Goal: Information Seeking & Learning: Learn about a topic

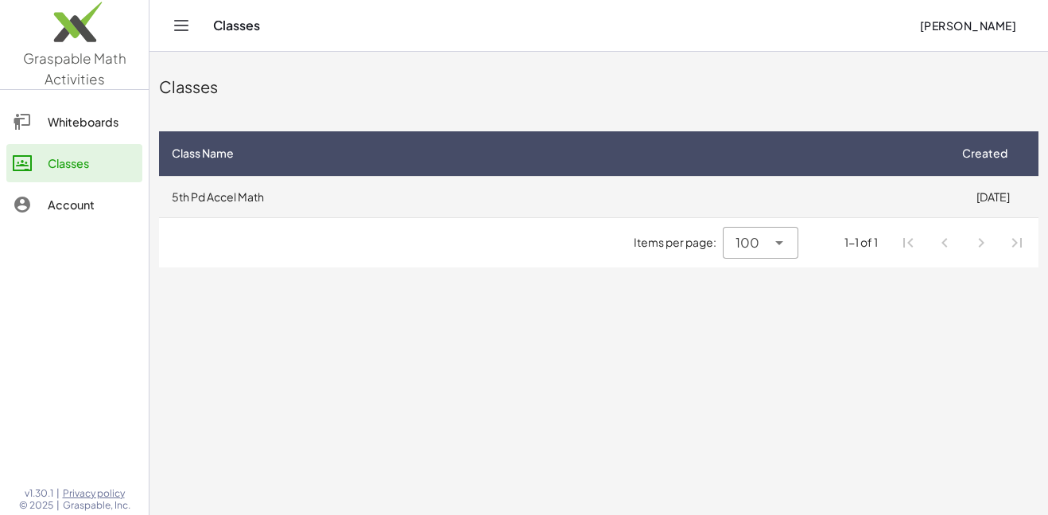
click at [452, 206] on td "5th Pd Accel Math" at bounding box center [553, 196] width 788 height 41
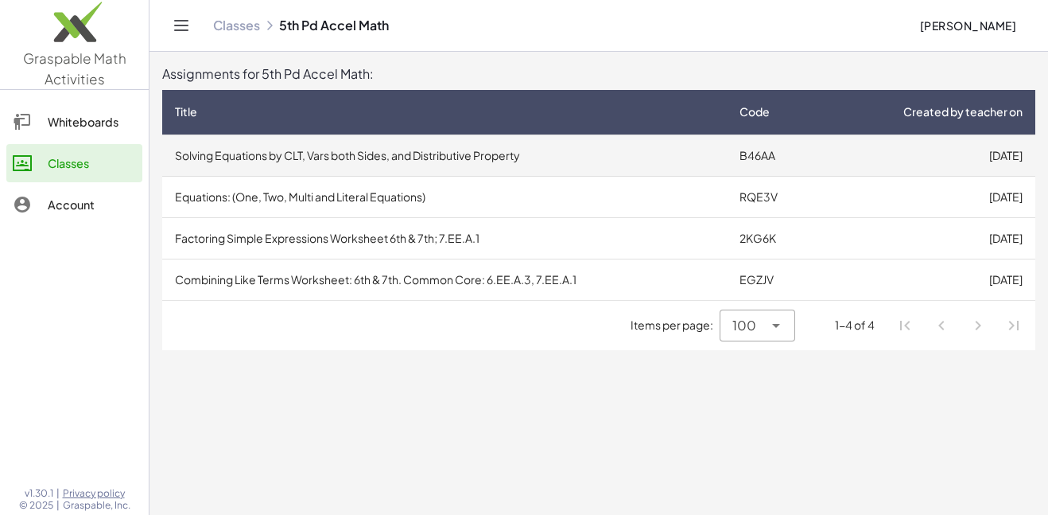
click at [456, 162] on td "Solving Equations by CLT, Vars both Sides, and Distributive Property" at bounding box center [444, 154] width 565 height 41
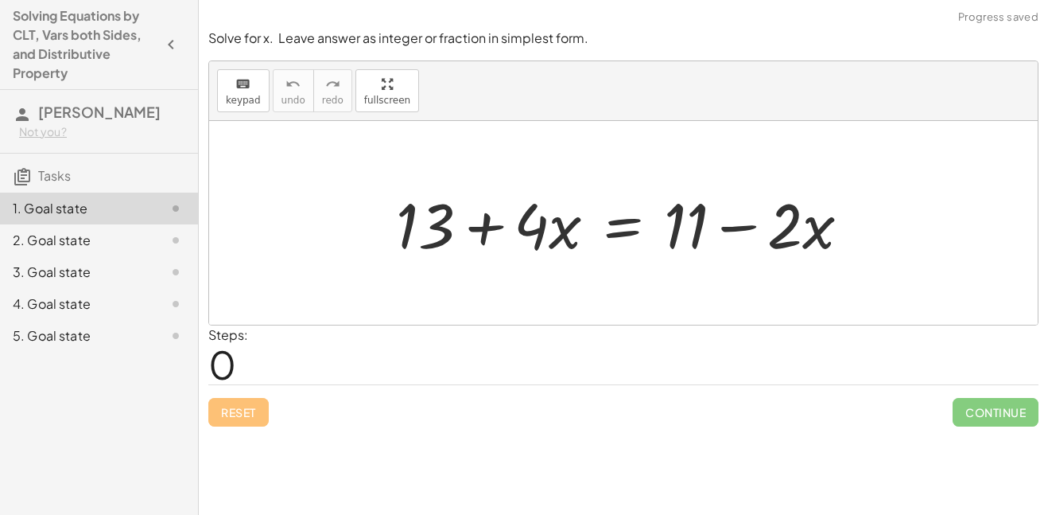
click at [588, 206] on div at bounding box center [629, 223] width 483 height 82
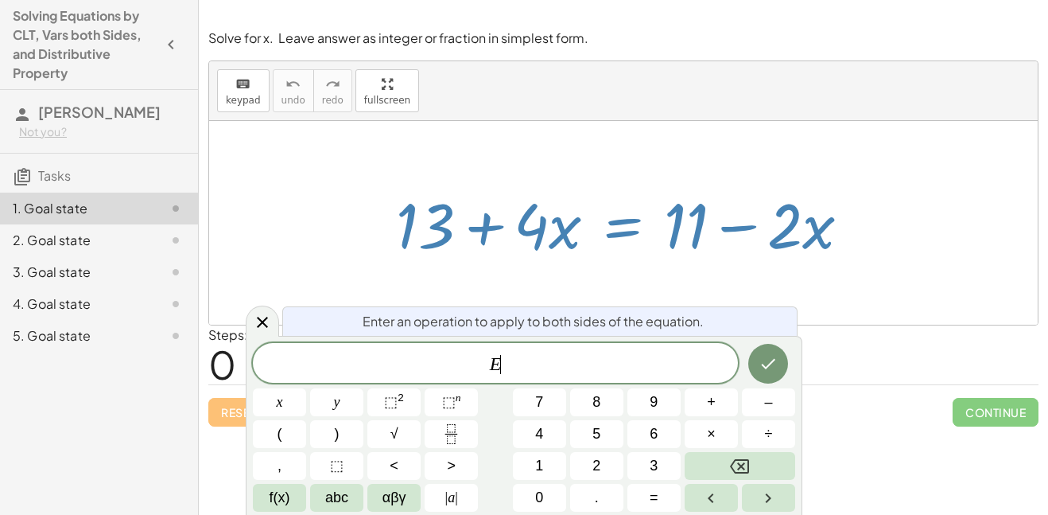
click at [889, 417] on div "Reset Continue" at bounding box center [623, 405] width 830 height 42
click at [599, 371] on span "E" at bounding box center [495, 364] width 485 height 22
click at [763, 359] on icon "Done" at bounding box center [768, 363] width 19 height 19
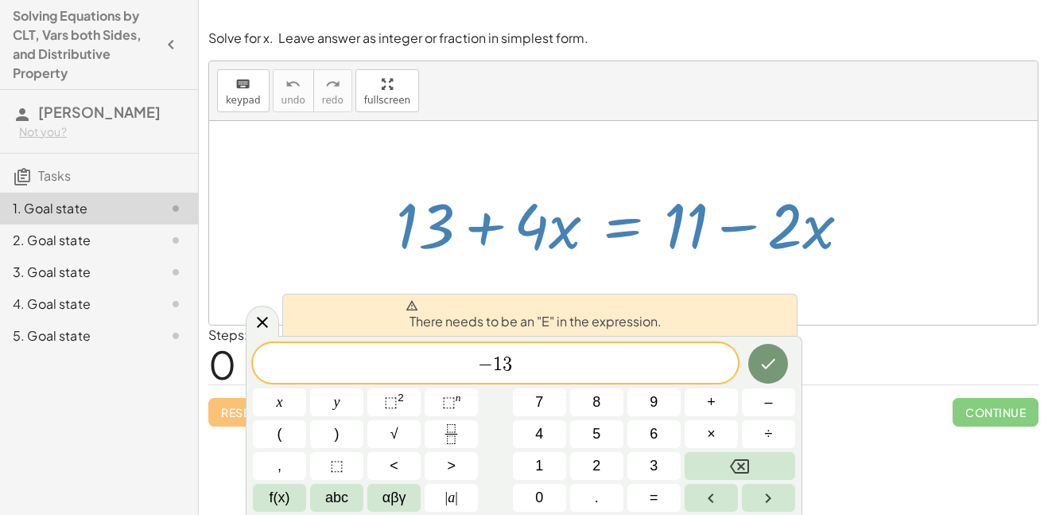
click at [477, 364] on span "− 1 3 ​" at bounding box center [495, 364] width 485 height 22
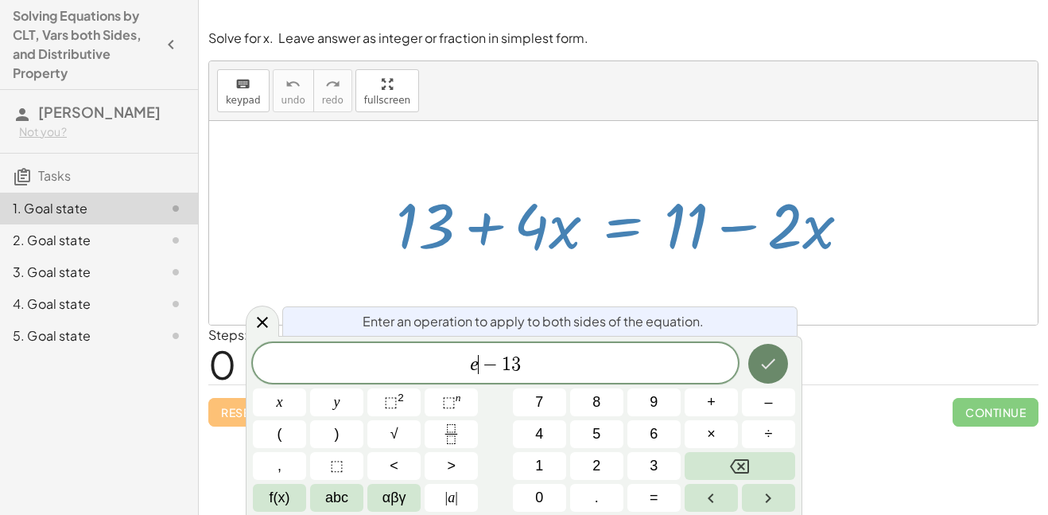
click at [754, 357] on button "Done" at bounding box center [768, 364] width 40 height 40
click at [773, 359] on icon "Done" at bounding box center [768, 363] width 19 height 19
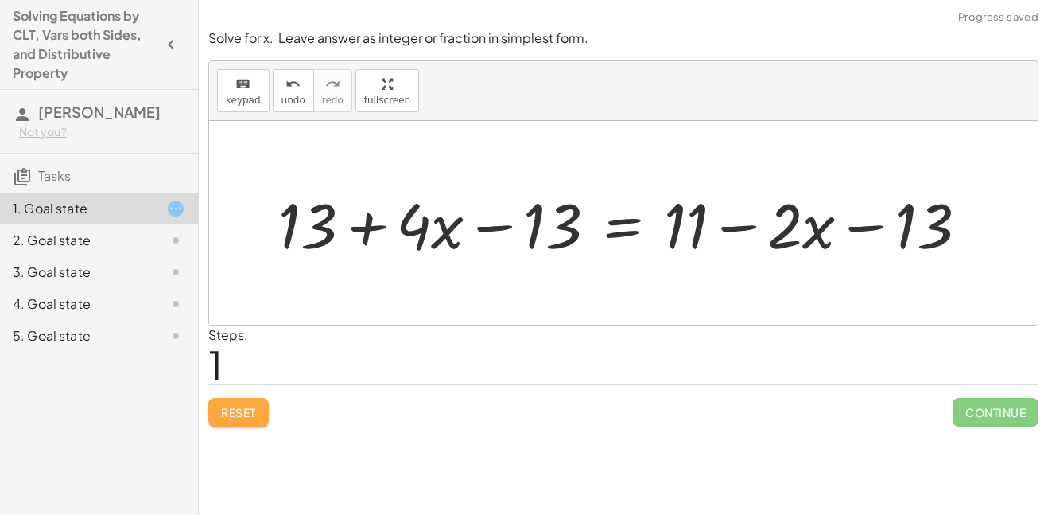
click at [257, 409] on button "Reset" at bounding box center [238, 412] width 60 height 29
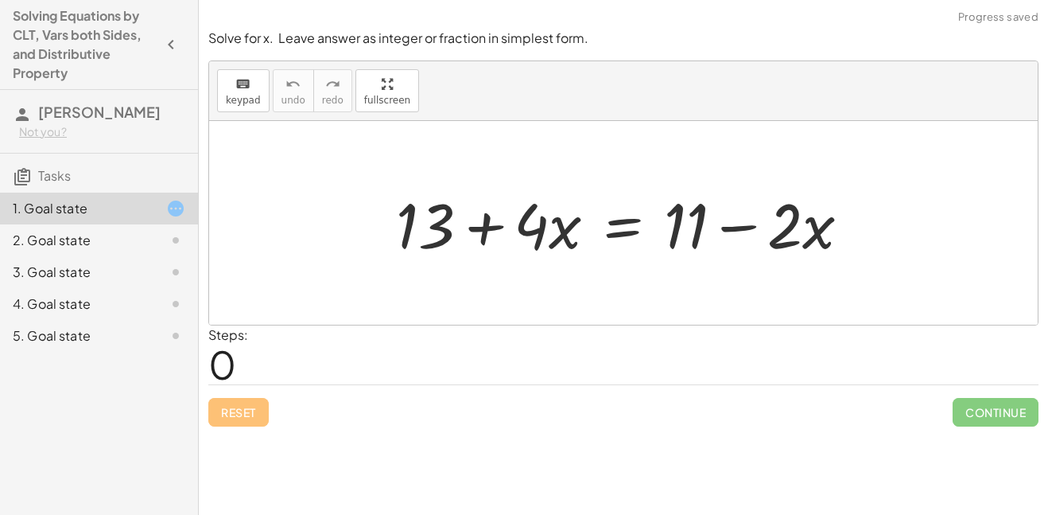
click at [297, 365] on div "Steps: 0" at bounding box center [623, 354] width 830 height 59
click at [489, 243] on div at bounding box center [629, 223] width 483 height 82
click at [600, 233] on div at bounding box center [629, 223] width 483 height 82
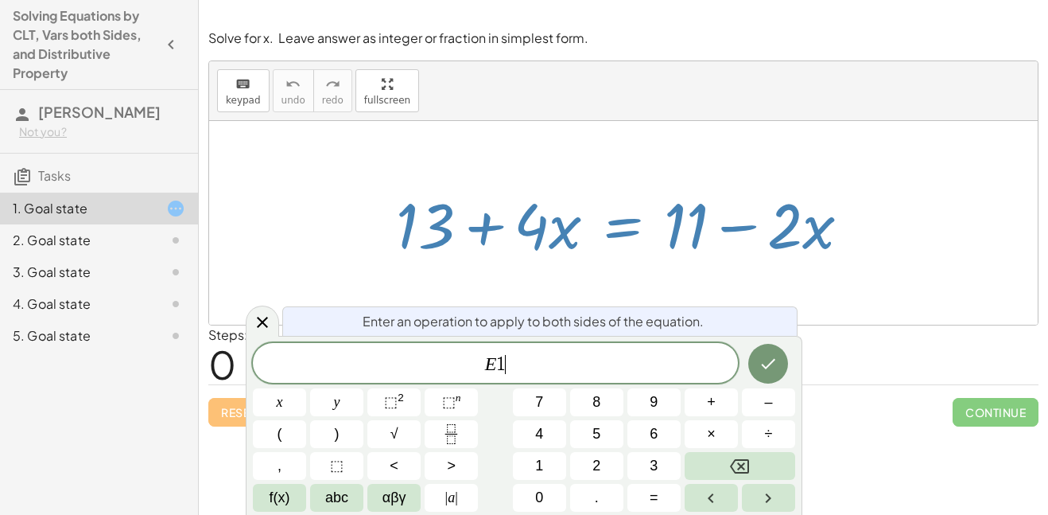
scroll to position [8, 0]
click at [770, 363] on icon "Done" at bounding box center [769, 364] width 14 height 10
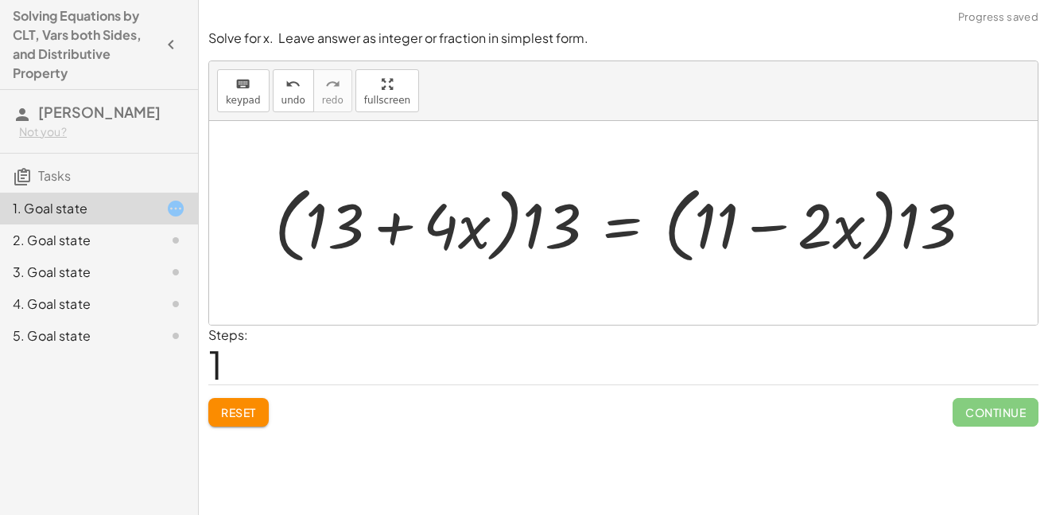
click at [233, 398] on button "Reset" at bounding box center [238, 412] width 60 height 29
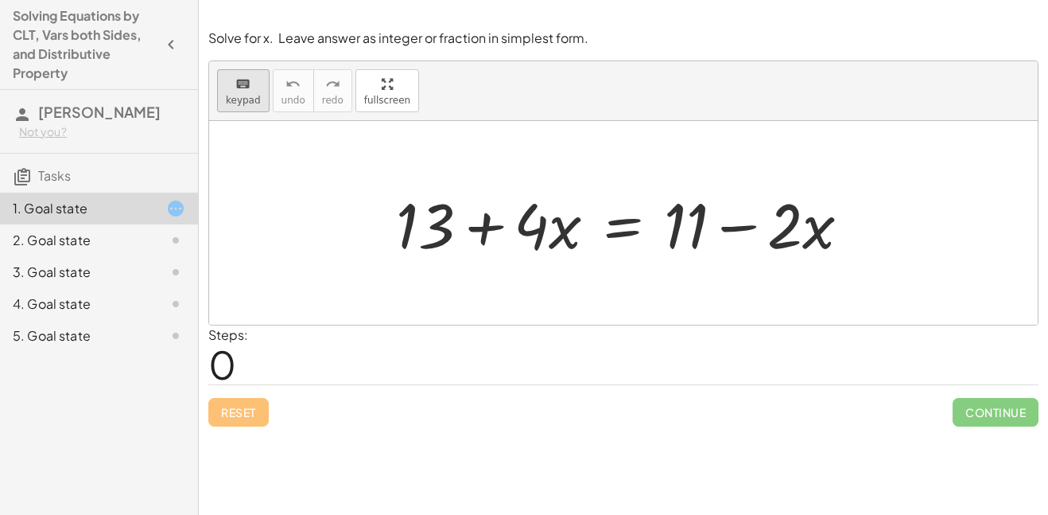
click at [227, 103] on span "keypad" at bounding box center [243, 100] width 35 height 11
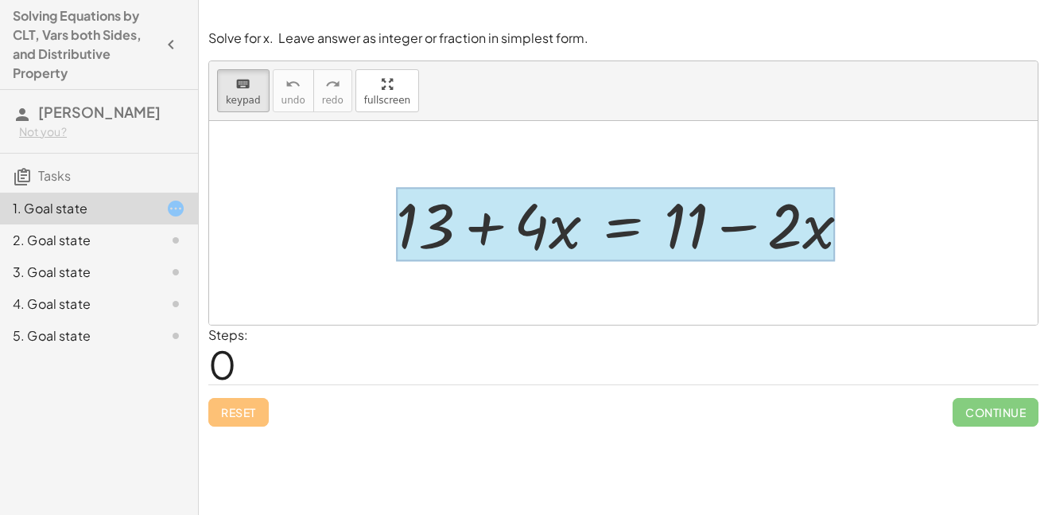
click at [631, 230] on div at bounding box center [615, 225] width 439 height 74
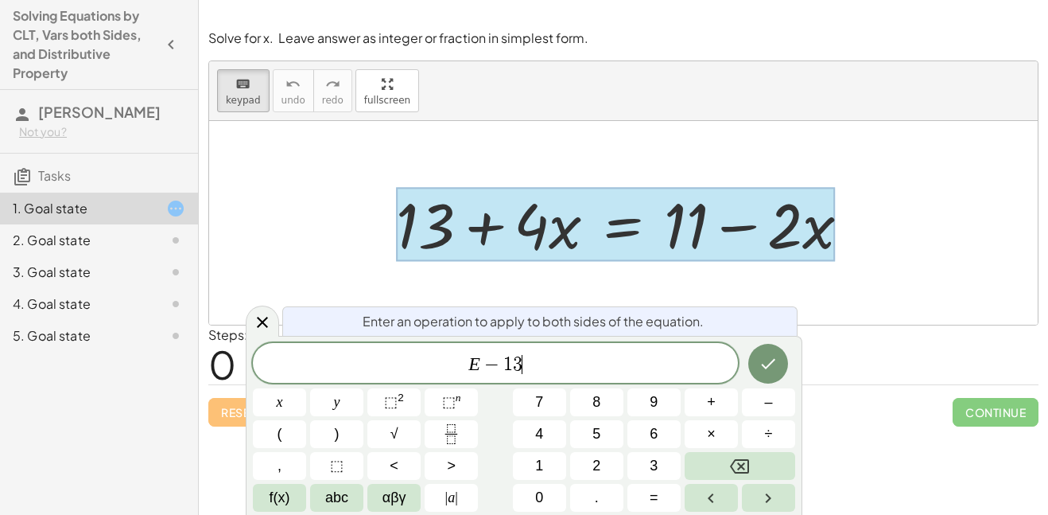
scroll to position [11, 0]
click at [775, 359] on icon "Done" at bounding box center [768, 363] width 19 height 19
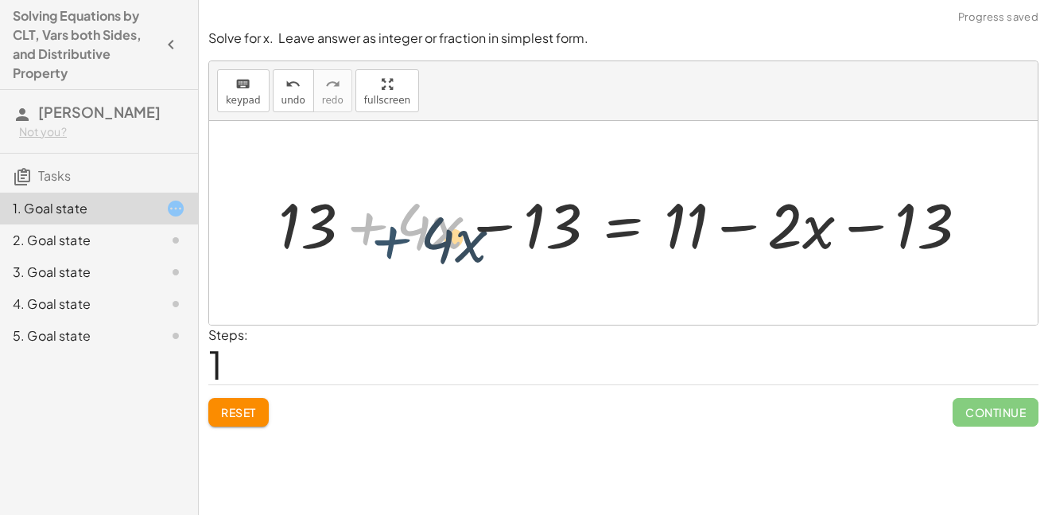
drag, startPoint x: 358, startPoint y: 224, endPoint x: 375, endPoint y: 235, distance: 19.6
click at [375, 235] on div at bounding box center [629, 223] width 718 height 82
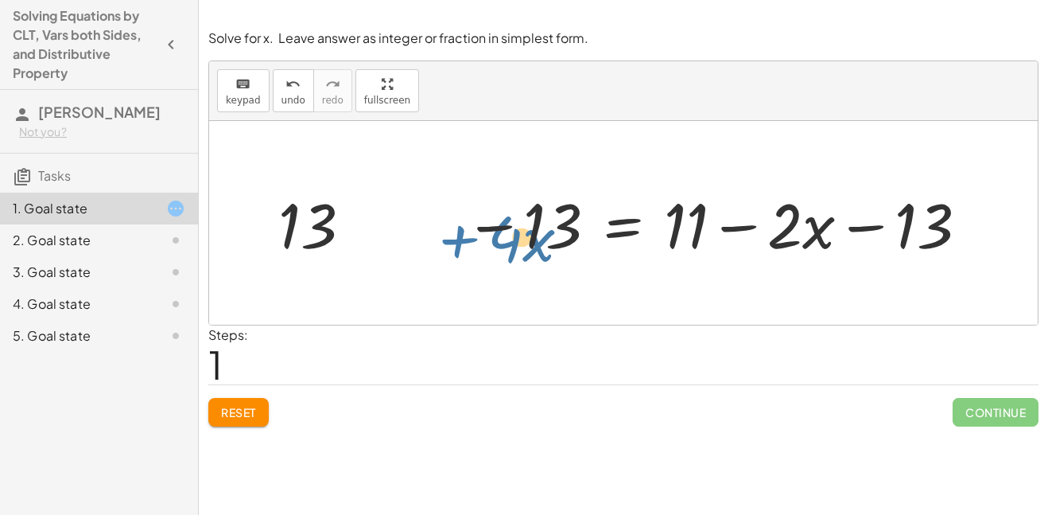
drag, startPoint x: 375, startPoint y: 235, endPoint x: 359, endPoint y: 235, distance: 15.9
click at [359, 235] on div at bounding box center [629, 223] width 718 height 82
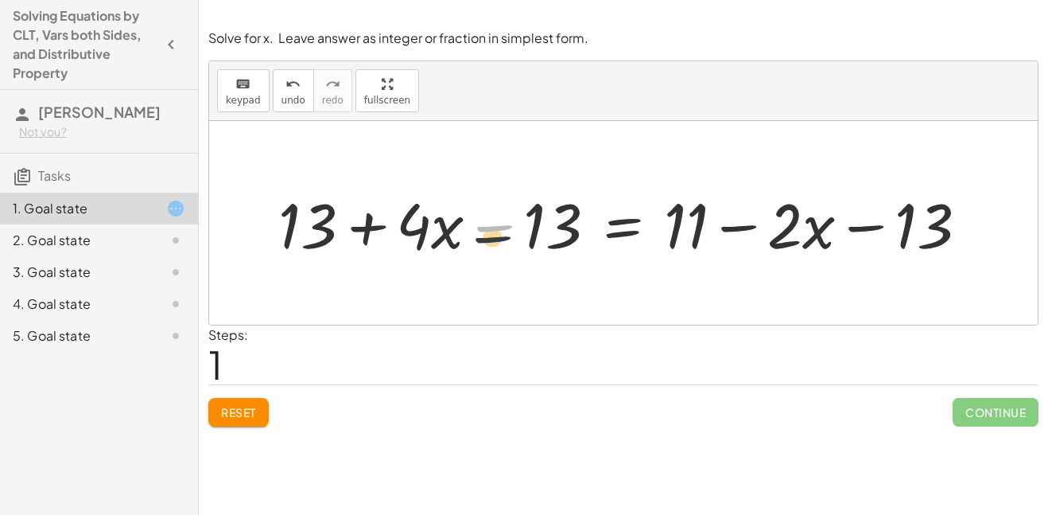
drag, startPoint x: 512, startPoint y: 234, endPoint x: 507, endPoint y: 274, distance: 40.0
click at [507, 274] on div "+ 13 + · 4 · x = + 11 − · 2 · x − + 13 + · 4 · x = + 11 − · 2 · x − 13 − 13" at bounding box center [623, 223] width 829 height 204
drag, startPoint x: 528, startPoint y: 243, endPoint x: 533, endPoint y: 230, distance: 14.3
click at [533, 230] on div at bounding box center [629, 223] width 718 height 82
click at [253, 410] on span "Reset" at bounding box center [238, 412] width 35 height 14
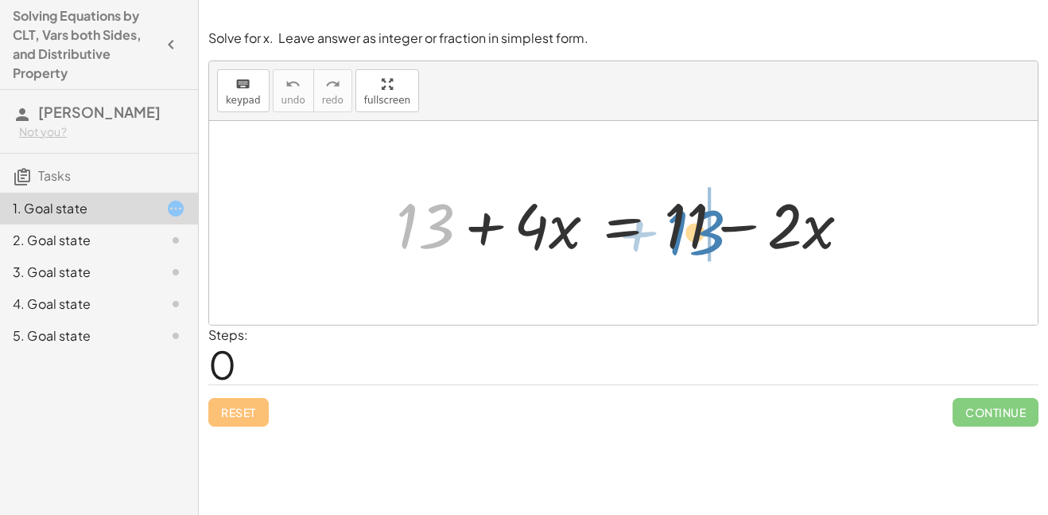
drag, startPoint x: 416, startPoint y: 219, endPoint x: 686, endPoint y: 226, distance: 270.5
click at [686, 226] on div at bounding box center [629, 223] width 483 height 82
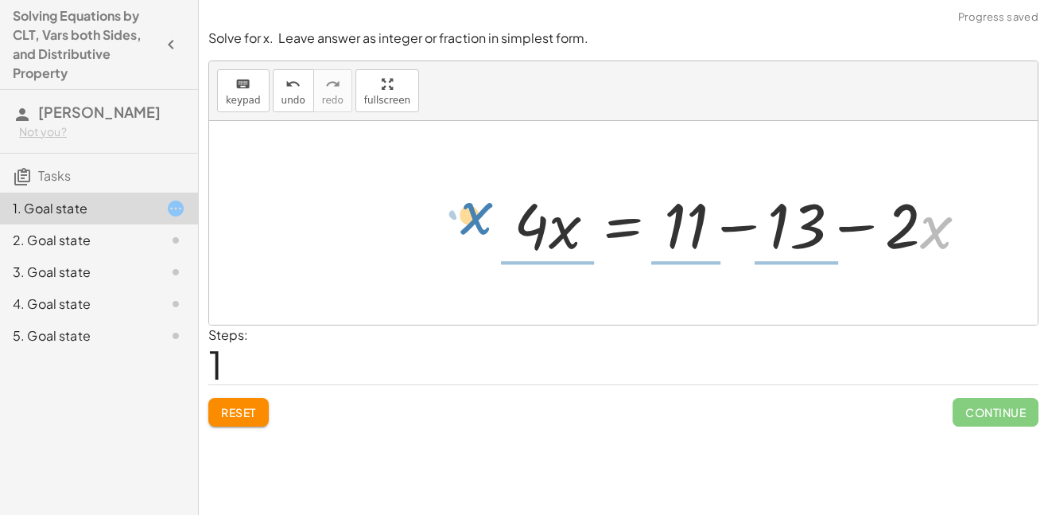
drag, startPoint x: 923, startPoint y: 243, endPoint x: 465, endPoint y: 230, distance: 457.5
click at [465, 230] on div "+ 13 + · 4 · x = + 11 − · 2 · x · x − · 2 13 · 4 · x = + 11 − · 2 · x −" at bounding box center [623, 223] width 829 height 204
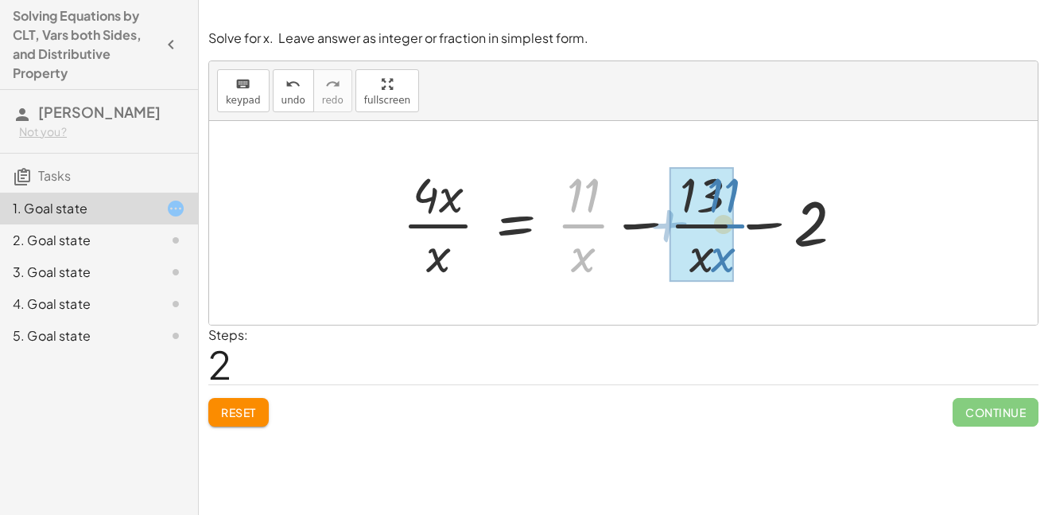
drag, startPoint x: 592, startPoint y: 213, endPoint x: 725, endPoint y: 213, distance: 132.8
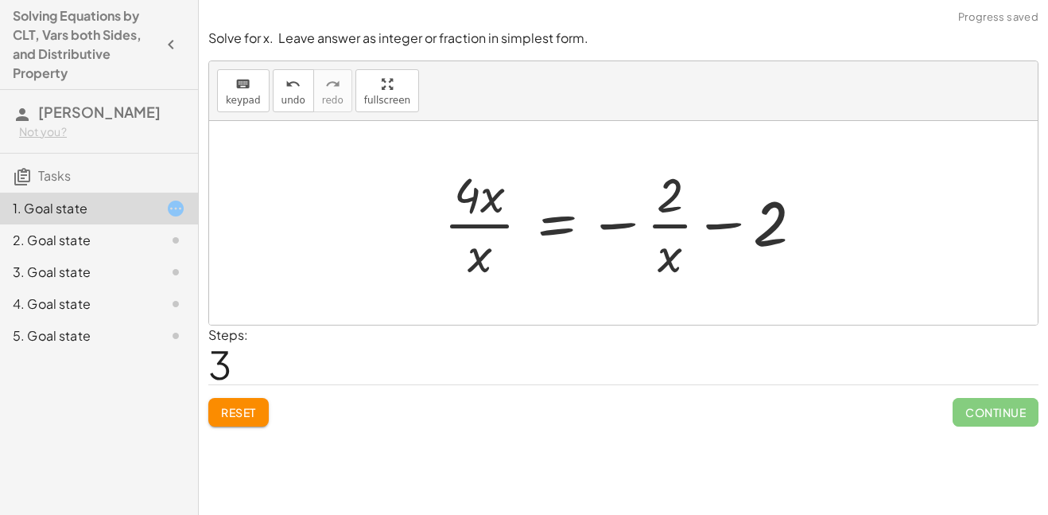
click at [731, 228] on div at bounding box center [630, 222] width 388 height 122
drag, startPoint x: 763, startPoint y: 232, endPoint x: 468, endPoint y: 277, distance: 297.6
click at [468, 277] on div at bounding box center [630, 222] width 388 height 122
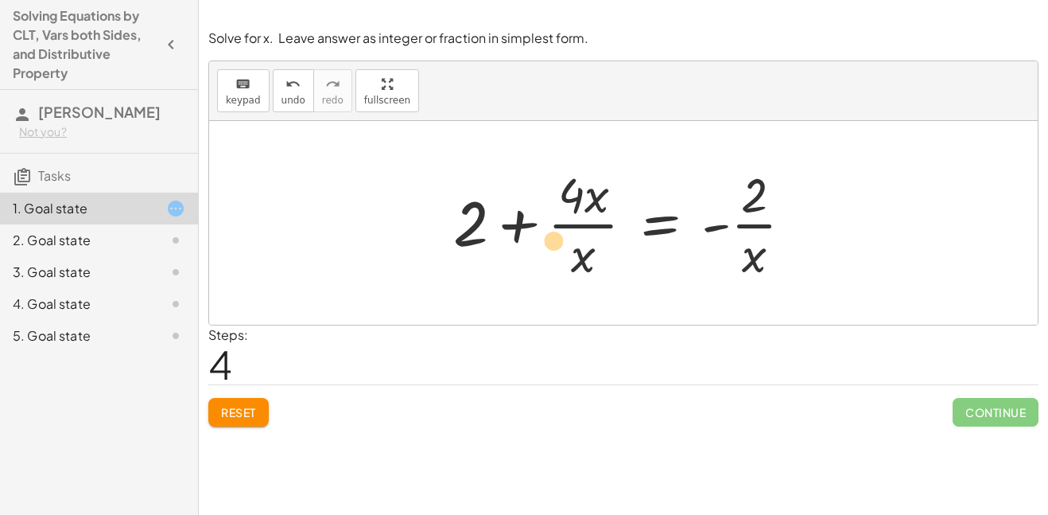
drag, startPoint x: 565, startPoint y: 228, endPoint x: 554, endPoint y: 247, distance: 21.4
click at [554, 247] on div at bounding box center [629, 222] width 368 height 122
drag, startPoint x: 468, startPoint y: 231, endPoint x: 514, endPoint y: 251, distance: 49.5
click at [514, 251] on div at bounding box center [629, 222] width 368 height 122
click at [661, 235] on div at bounding box center [629, 222] width 368 height 122
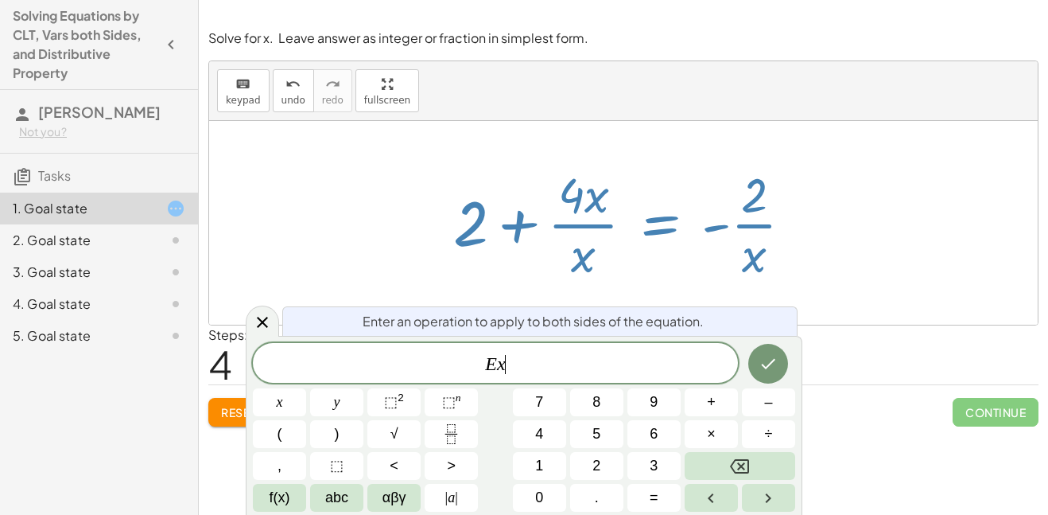
scroll to position [13, 0]
click at [779, 359] on button "Done" at bounding box center [768, 364] width 40 height 40
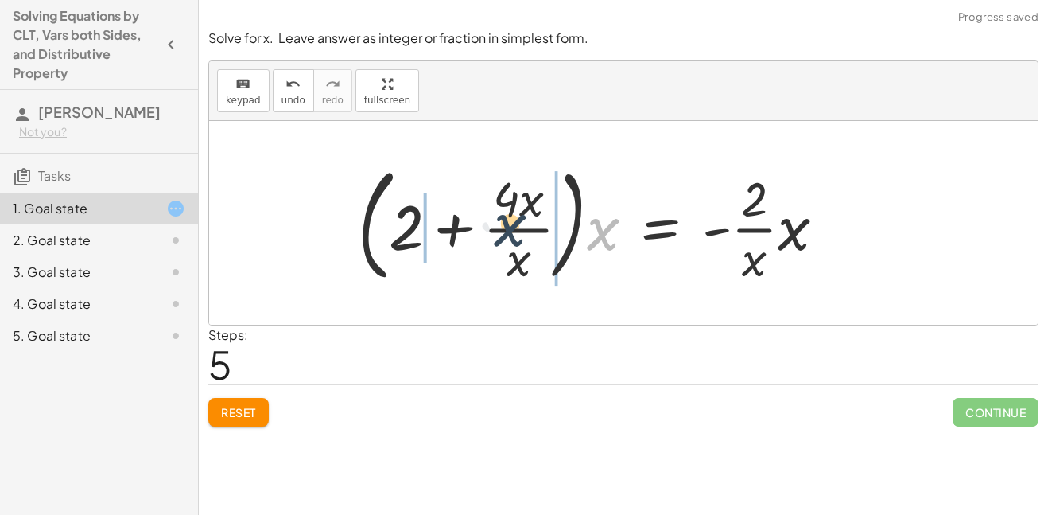
drag, startPoint x: 594, startPoint y: 232, endPoint x: 491, endPoint y: 228, distance: 102.7
click at [491, 228] on div at bounding box center [598, 223] width 496 height 132
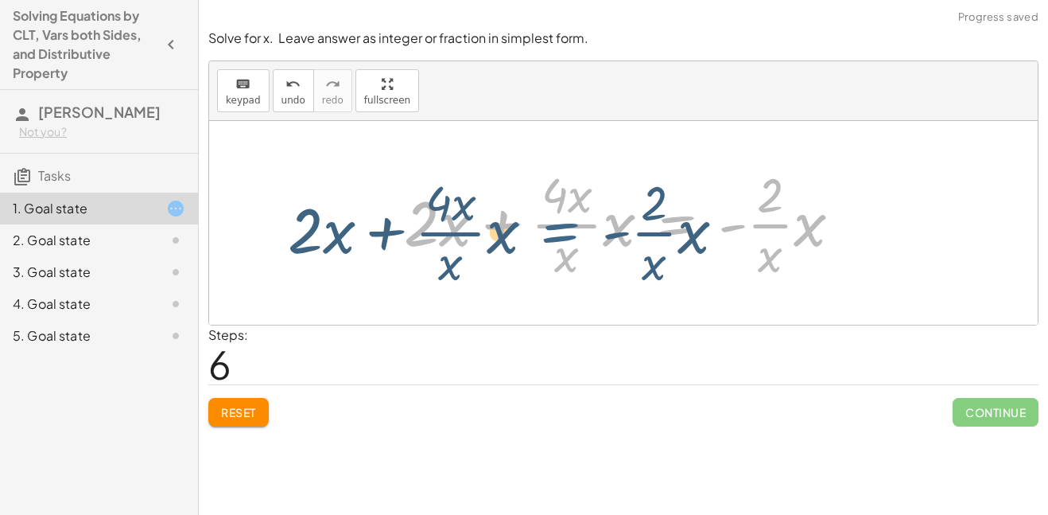
drag, startPoint x: 636, startPoint y: 229, endPoint x: 517, endPoint y: 237, distance: 119.6
click at [517, 237] on div at bounding box center [629, 222] width 466 height 122
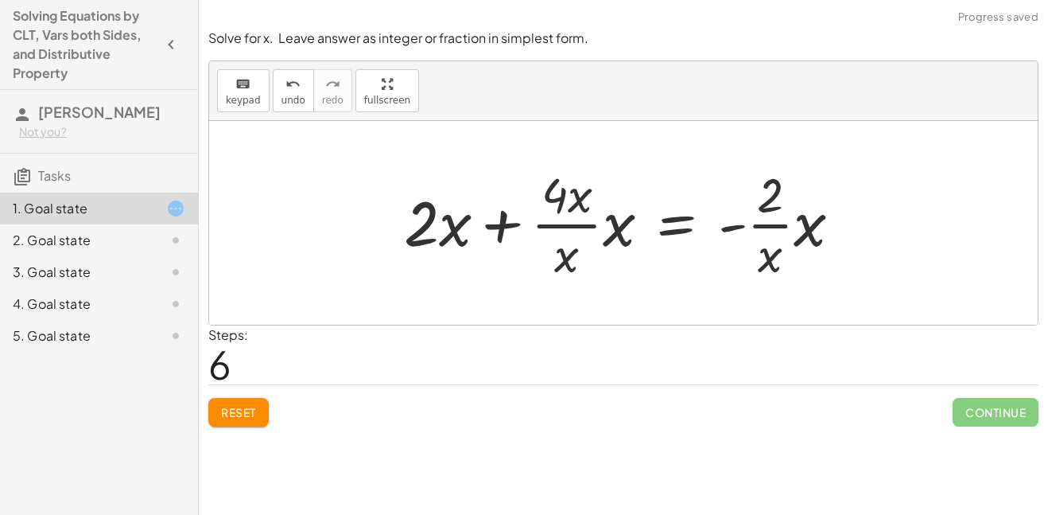
click at [251, 410] on span "Reset" at bounding box center [238, 412] width 35 height 14
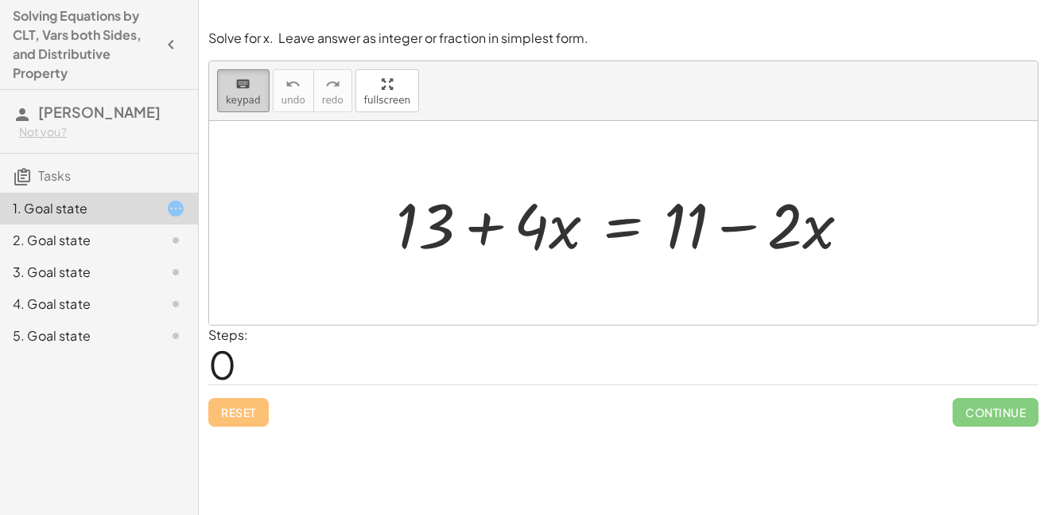
click at [247, 85] on icon "keyboard" at bounding box center [242, 84] width 15 height 19
click at [247, 86] on icon "keyboard" at bounding box center [242, 84] width 15 height 19
drag, startPoint x: 515, startPoint y: 236, endPoint x: 562, endPoint y: 254, distance: 50.4
click at [562, 254] on div at bounding box center [629, 223] width 483 height 82
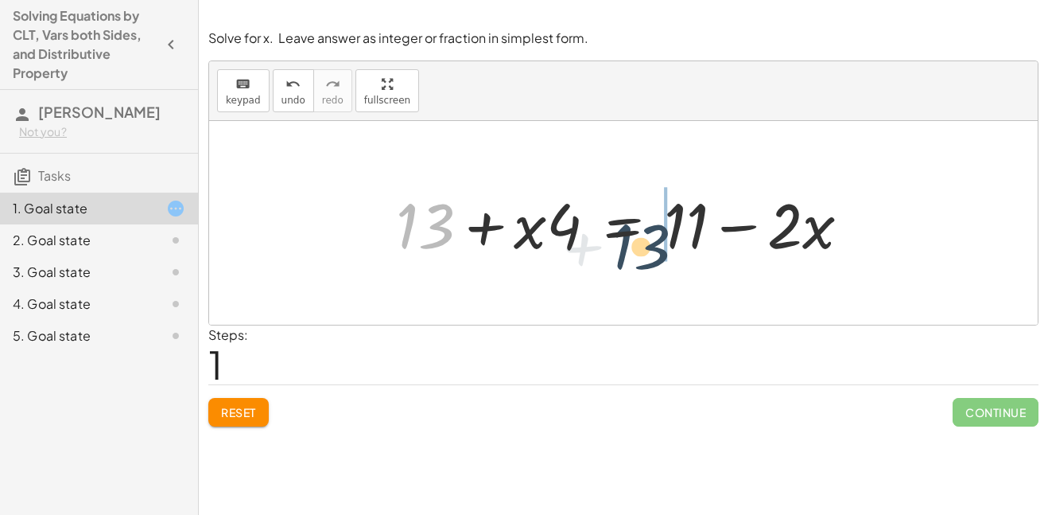
drag, startPoint x: 435, startPoint y: 235, endPoint x: 533, endPoint y: 240, distance: 98.0
click at [533, 240] on div at bounding box center [629, 223] width 483 height 82
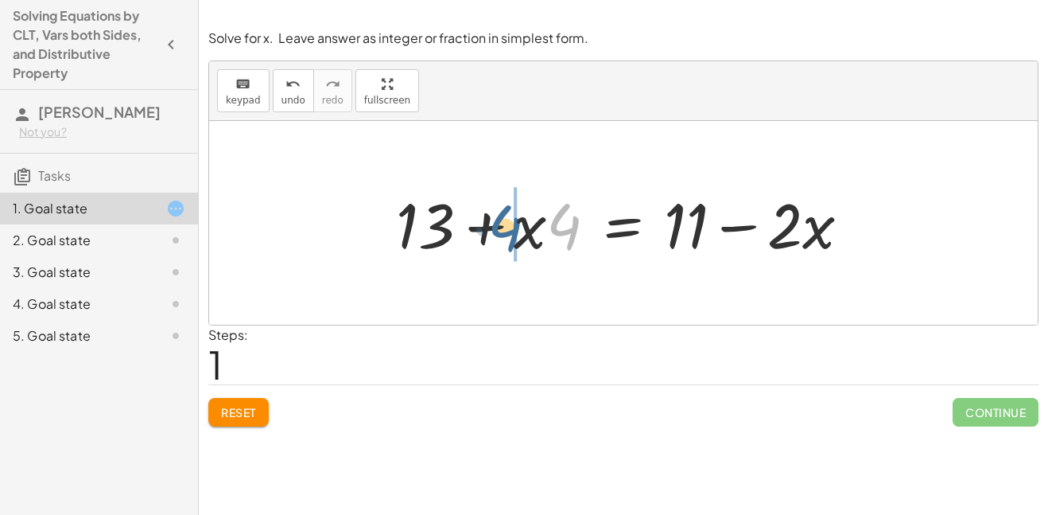
drag, startPoint x: 571, startPoint y: 238, endPoint x: 515, endPoint y: 240, distance: 56.5
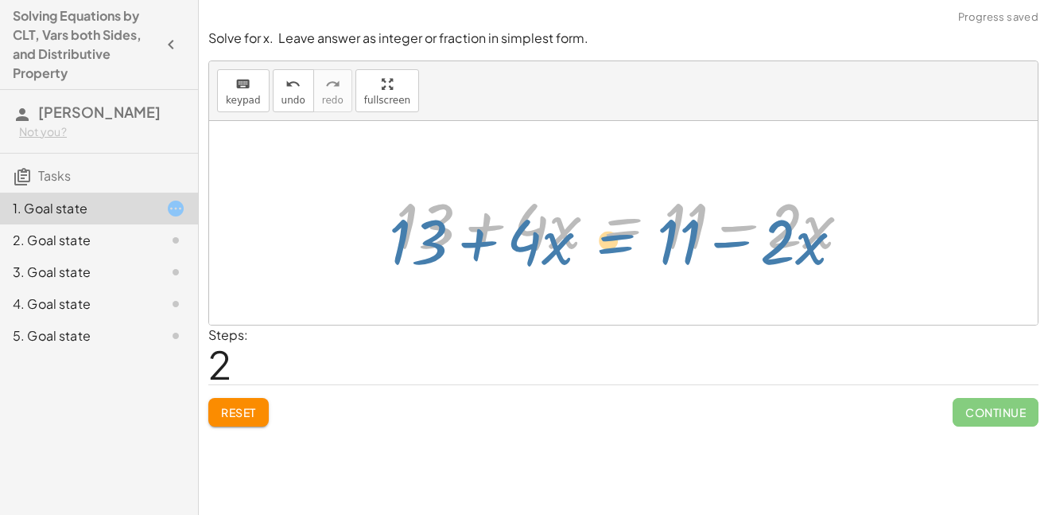
drag, startPoint x: 612, startPoint y: 220, endPoint x: 605, endPoint y: 236, distance: 17.4
click at [605, 236] on div at bounding box center [629, 223] width 483 height 82
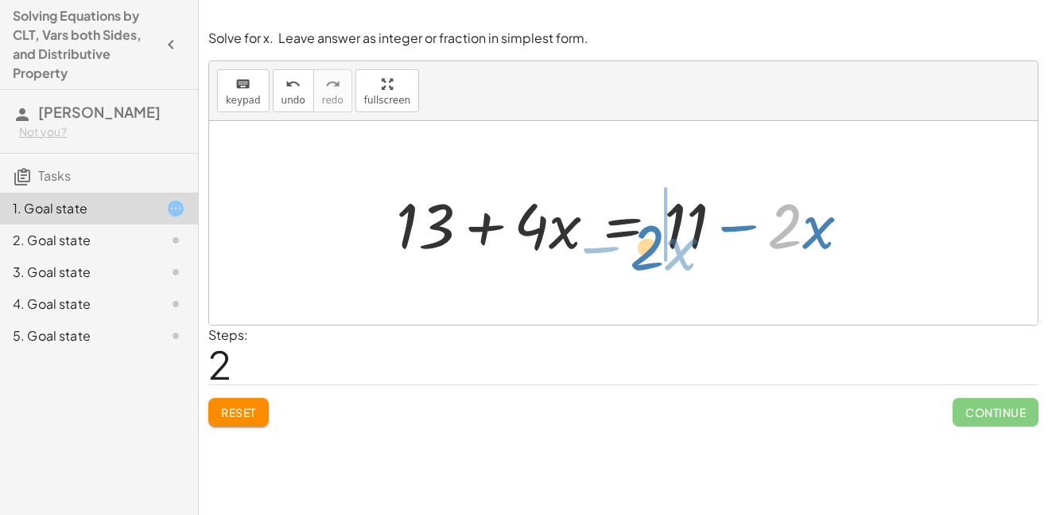
drag, startPoint x: 802, startPoint y: 236, endPoint x: 664, endPoint y: 258, distance: 140.0
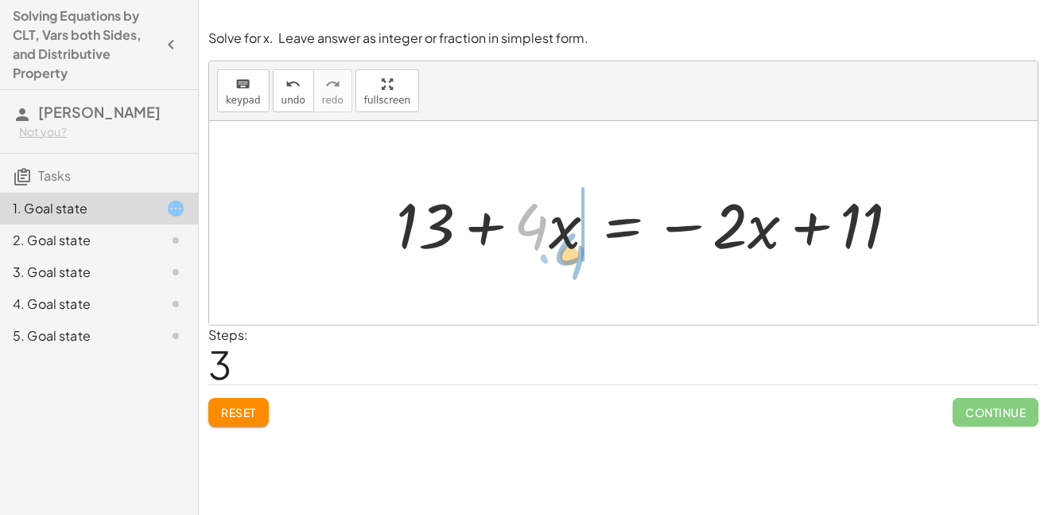
drag, startPoint x: 544, startPoint y: 226, endPoint x: 555, endPoint y: 240, distance: 18.1
click at [555, 240] on div at bounding box center [654, 223] width 532 height 82
drag, startPoint x: 461, startPoint y: 235, endPoint x: 473, endPoint y: 238, distance: 12.2
click at [473, 238] on div at bounding box center [654, 223] width 532 height 82
drag, startPoint x: 491, startPoint y: 229, endPoint x: 399, endPoint y: 258, distance: 95.8
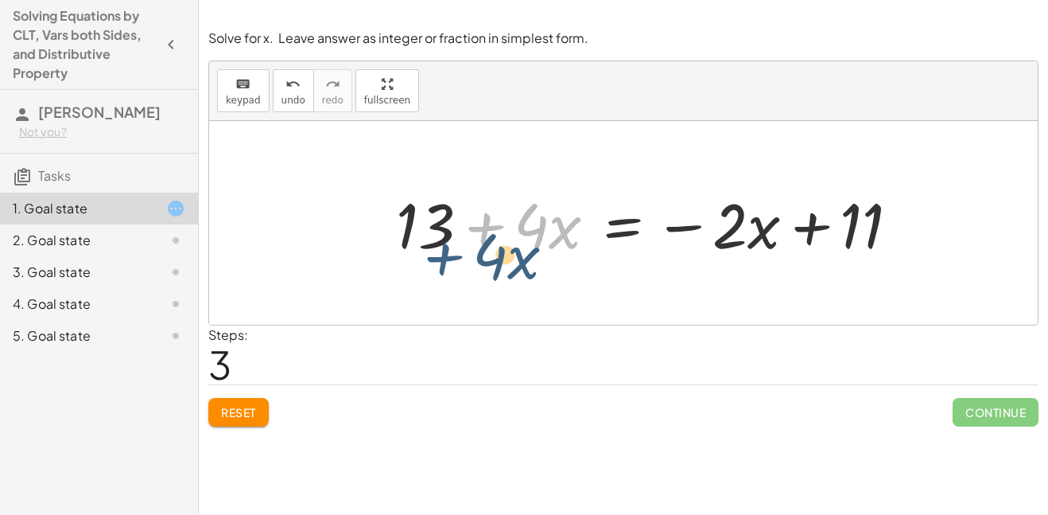
click at [399, 258] on div at bounding box center [654, 223] width 532 height 82
click at [237, 411] on span "Reset" at bounding box center [238, 412] width 35 height 14
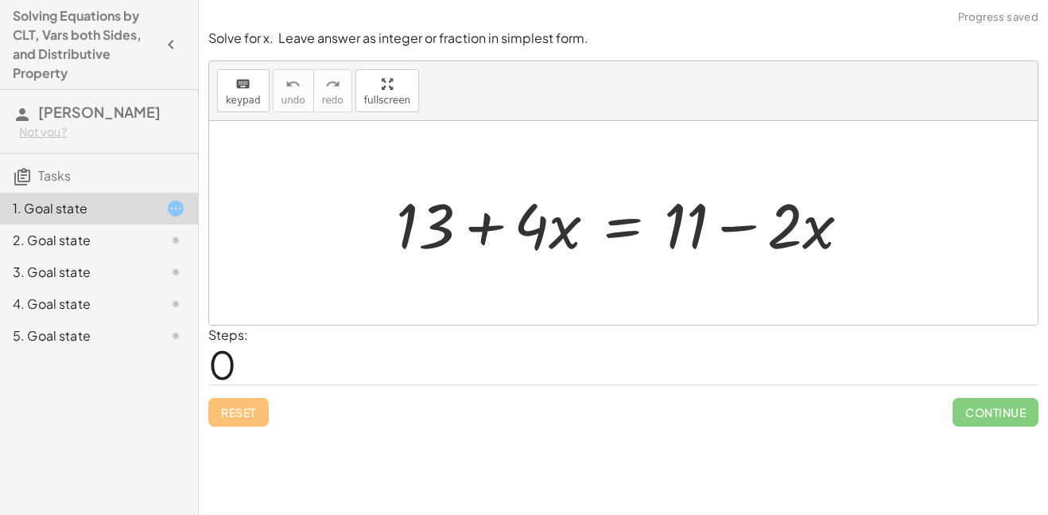
click at [800, 251] on div at bounding box center [629, 223] width 483 height 82
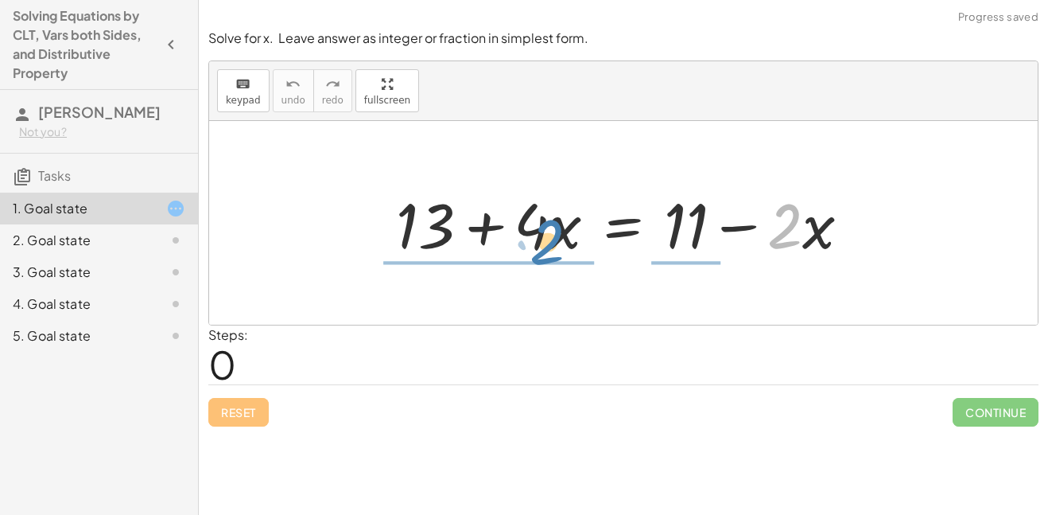
drag, startPoint x: 791, startPoint y: 231, endPoint x: 522, endPoint y: 240, distance: 269.8
click at [522, 240] on div at bounding box center [629, 223] width 483 height 82
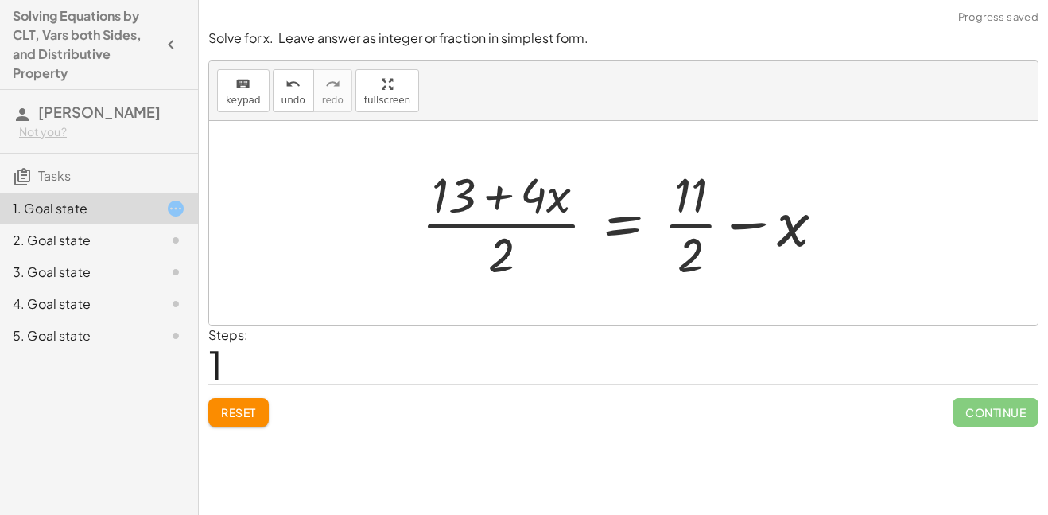
click at [246, 413] on span "Reset" at bounding box center [238, 412] width 35 height 14
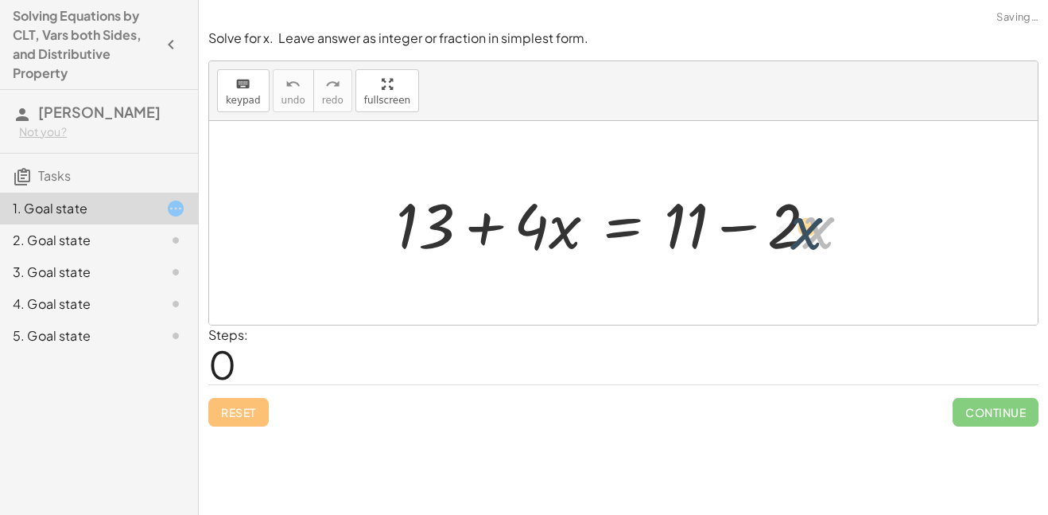
click at [807, 222] on div at bounding box center [629, 223] width 483 height 82
drag, startPoint x: 790, startPoint y: 224, endPoint x: 774, endPoint y: 233, distance: 18.2
click at [774, 233] on div at bounding box center [629, 223] width 483 height 82
drag, startPoint x: 522, startPoint y: 236, endPoint x: 509, endPoint y: 239, distance: 13.1
click at [509, 239] on div at bounding box center [629, 223] width 483 height 82
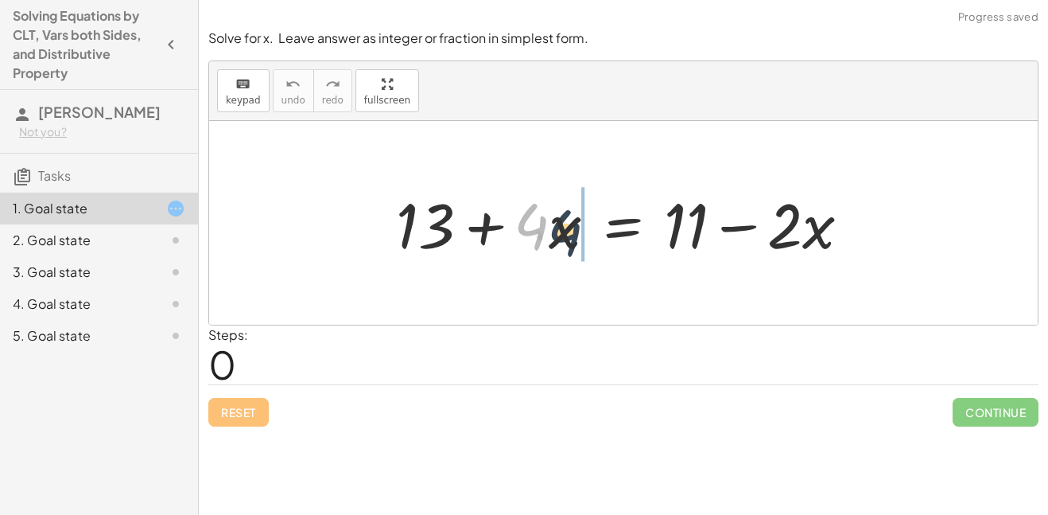
drag, startPoint x: 541, startPoint y: 254, endPoint x: 554, endPoint y: 257, distance: 13.7
click at [554, 257] on div at bounding box center [629, 223] width 483 height 82
drag, startPoint x: 500, startPoint y: 252, endPoint x: 542, endPoint y: 253, distance: 42.2
click at [542, 253] on div at bounding box center [629, 223] width 483 height 82
drag, startPoint x: 515, startPoint y: 247, endPoint x: 539, endPoint y: 248, distance: 24.7
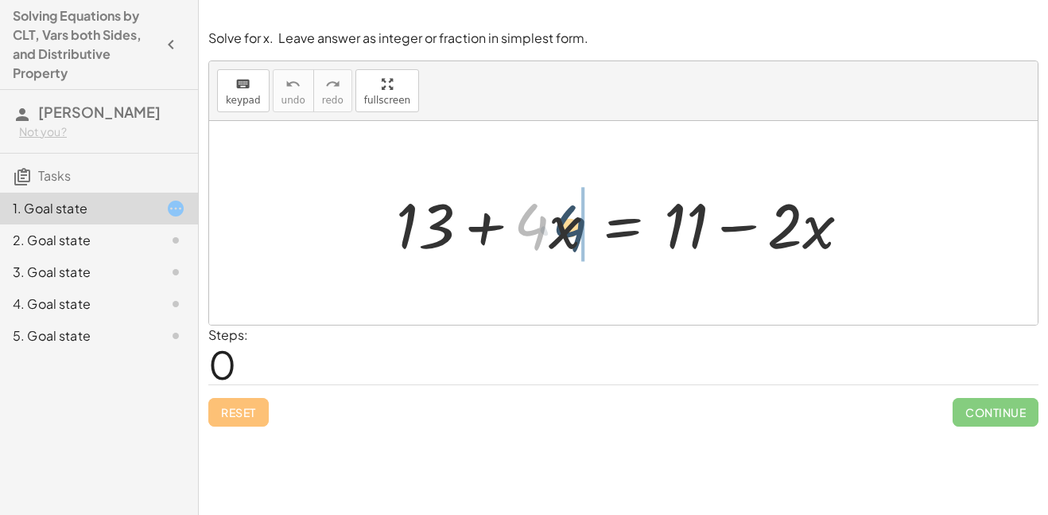
click at [539, 248] on div at bounding box center [629, 223] width 483 height 82
drag, startPoint x: 491, startPoint y: 243, endPoint x: 508, endPoint y: 244, distance: 17.6
click at [508, 244] on div at bounding box center [629, 223] width 483 height 82
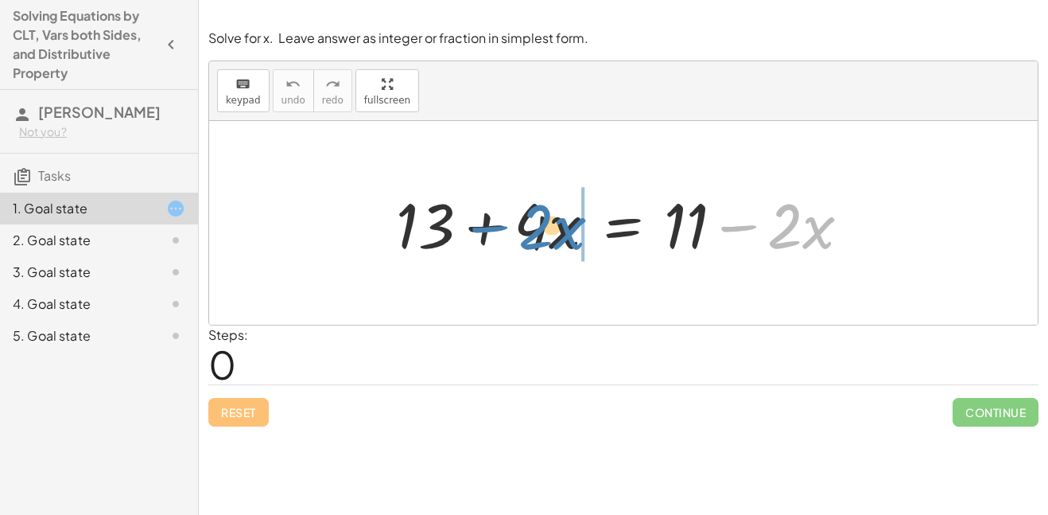
drag, startPoint x: 744, startPoint y: 243, endPoint x: 488, endPoint y: 242, distance: 255.3
click at [488, 242] on div at bounding box center [629, 223] width 483 height 82
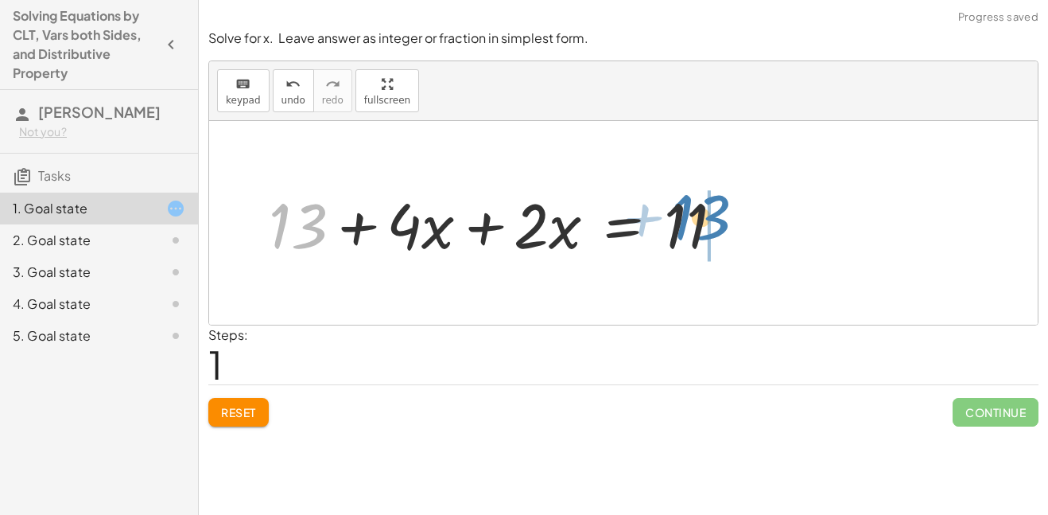
drag, startPoint x: 313, startPoint y: 257, endPoint x: 716, endPoint y: 248, distance: 403.3
click at [716, 248] on div at bounding box center [502, 223] width 483 height 82
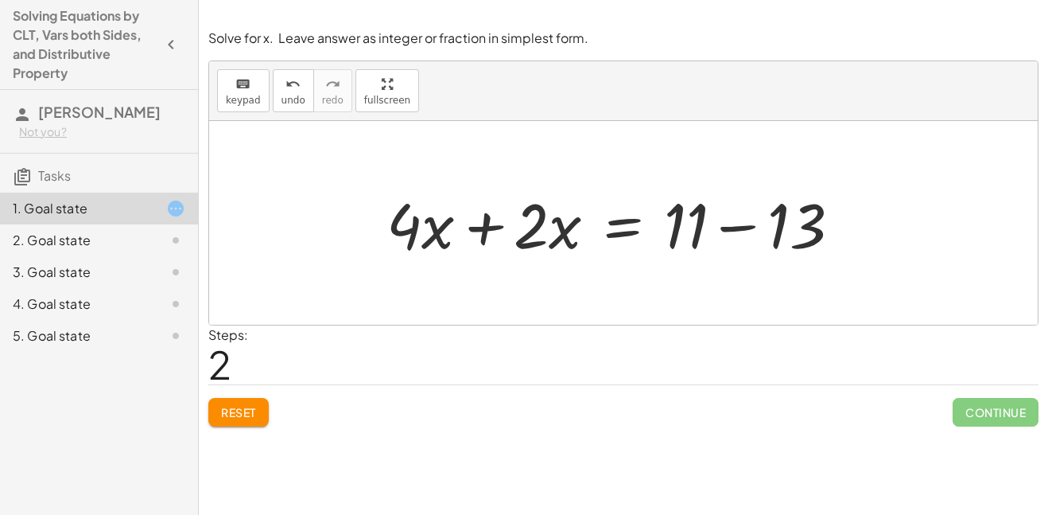
drag, startPoint x: 826, startPoint y: 265, endPoint x: 739, endPoint y: 259, distance: 87.7
click at [739, 259] on div "+ 13 + · 4 · x = + 11 − · 2 · x + 13 + · 4 · x + · 2 · x = 11 13 + · 4 · x = 11…" at bounding box center [614, 223] width 503 height 90
click at [255, 410] on span "Reset" at bounding box center [238, 412] width 35 height 14
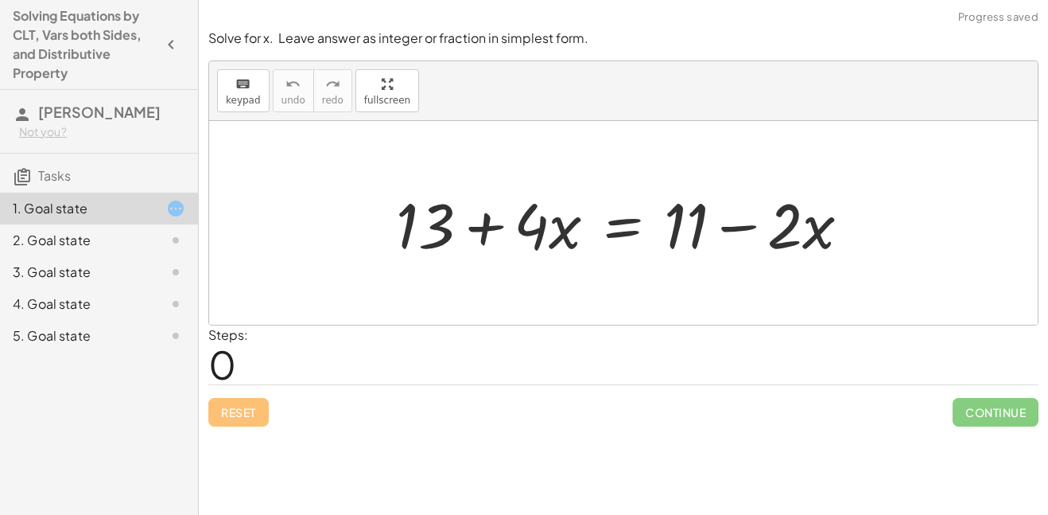
drag, startPoint x: 421, startPoint y: 270, endPoint x: 517, endPoint y: 269, distance: 95.4
click at [517, 269] on div at bounding box center [623, 223] width 829 height 204
drag, startPoint x: 408, startPoint y: 246, endPoint x: 688, endPoint y: 248, distance: 279.9
click at [688, 248] on div at bounding box center [629, 223] width 483 height 82
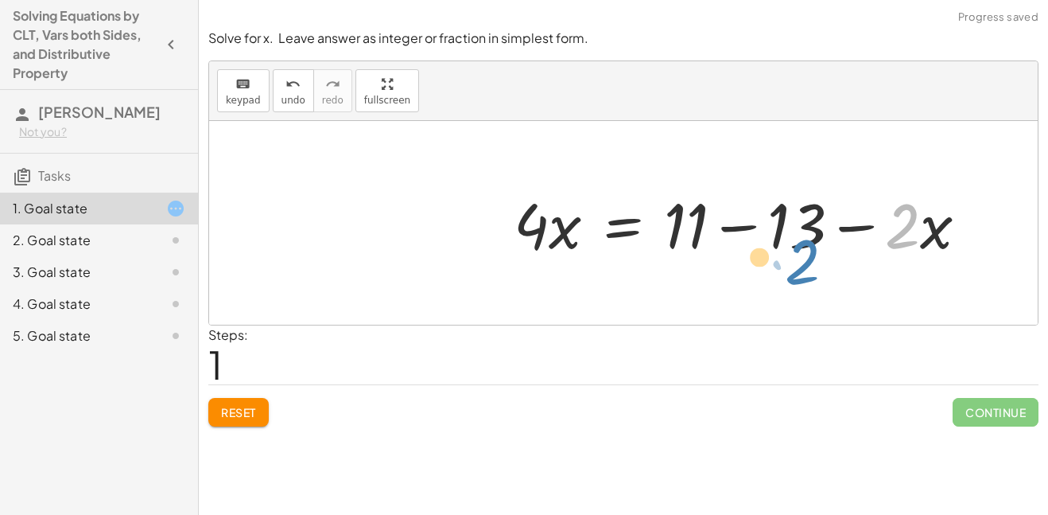
drag, startPoint x: 896, startPoint y: 241, endPoint x: 874, endPoint y: 266, distance: 33.8
click at [874, 266] on div "+ 13 + · 4 · x = + 11 − · 2 · x · 2 − · x 13 · 4 · x = + 11 − · 2 · x −" at bounding box center [741, 223] width 503 height 90
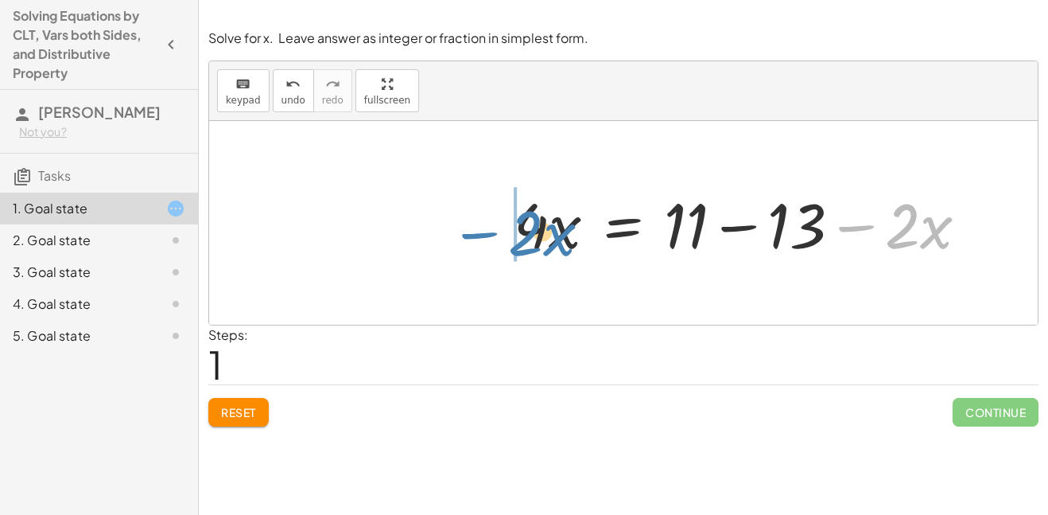
drag, startPoint x: 859, startPoint y: 257, endPoint x: 482, endPoint y: 264, distance: 377.0
click at [482, 264] on div "+ 13 + · 4 · x = + 11 − · 2 · x − · 2 · x 13 · 4 · x = + 11 − · 2 · x −" at bounding box center [623, 223] width 829 height 204
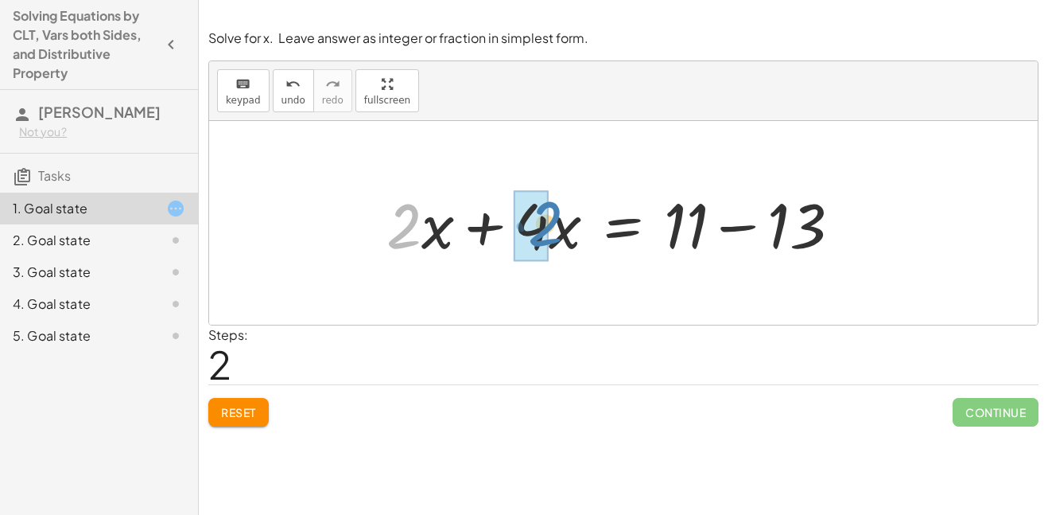
drag, startPoint x: 411, startPoint y: 231, endPoint x: 550, endPoint y: 229, distance: 139.2
click at [550, 229] on div at bounding box center [620, 223] width 483 height 82
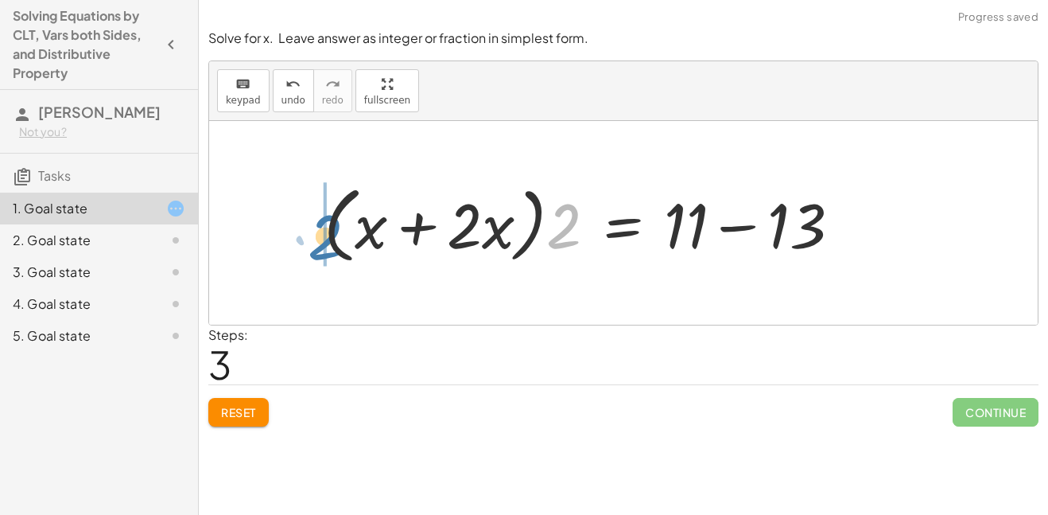
drag, startPoint x: 561, startPoint y: 236, endPoint x: 347, endPoint y: 247, distance: 215.0
click at [347, 247] on div at bounding box center [589, 222] width 546 height 91
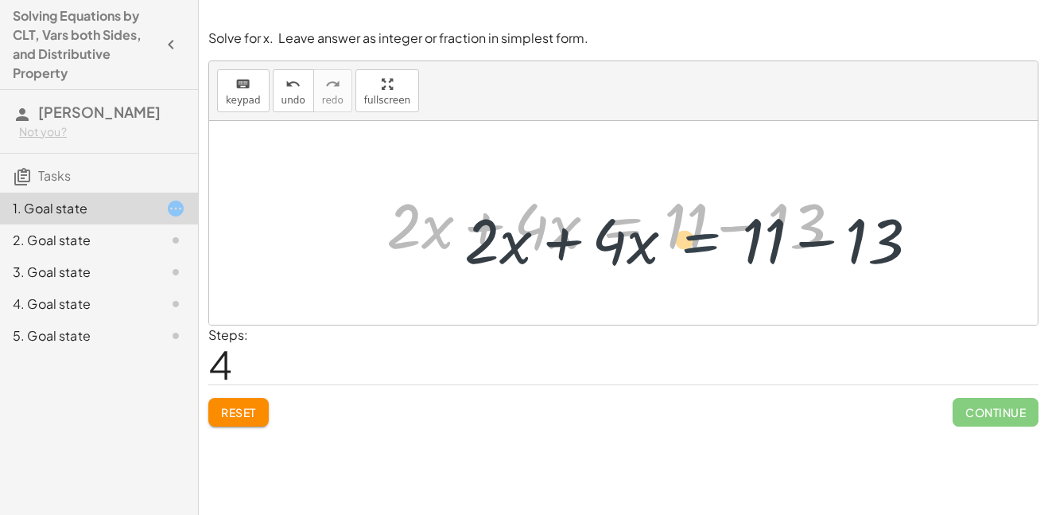
drag, startPoint x: 626, startPoint y: 235, endPoint x: 701, endPoint y: 245, distance: 75.5
click at [701, 245] on div at bounding box center [620, 223] width 483 height 82
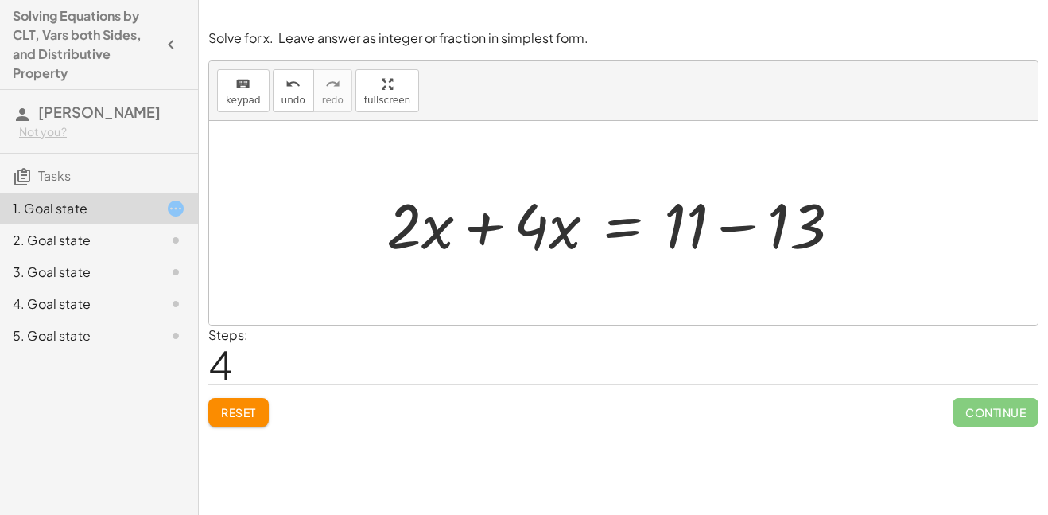
click at [620, 247] on div at bounding box center [620, 223] width 483 height 82
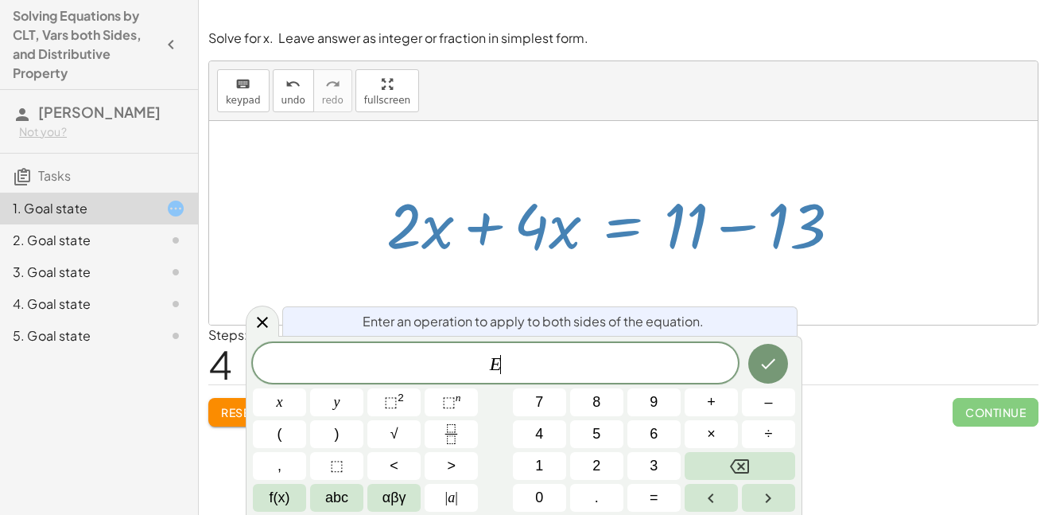
scroll to position [14, 0]
click at [625, 282] on div at bounding box center [623, 223] width 829 height 204
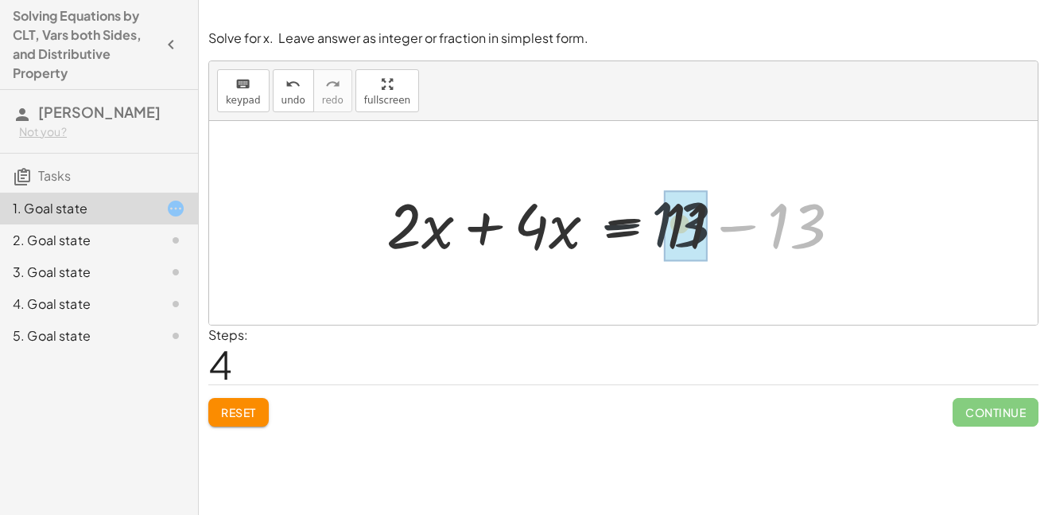
drag, startPoint x: 798, startPoint y: 243, endPoint x: 673, endPoint y: 241, distance: 125.7
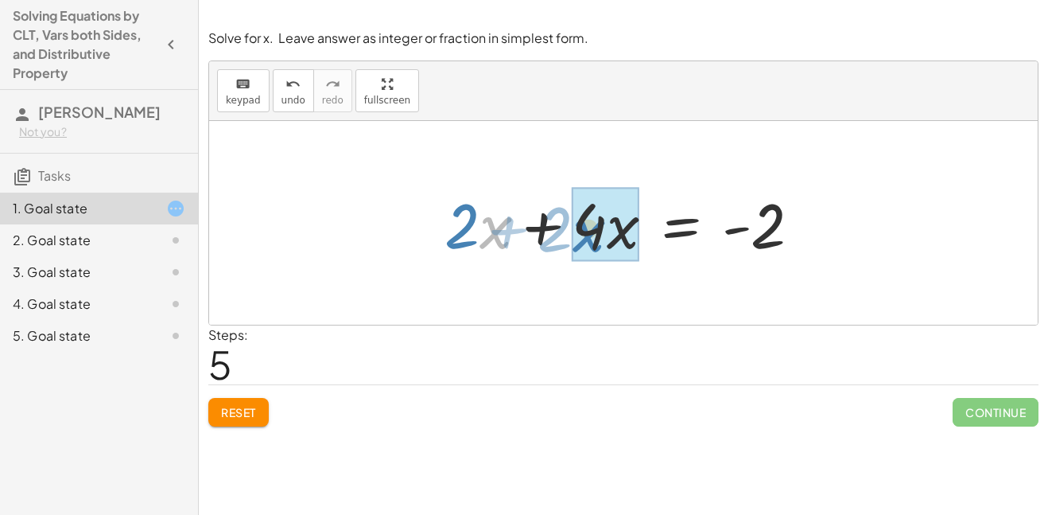
drag, startPoint x: 480, startPoint y: 230, endPoint x: 576, endPoint y: 233, distance: 95.5
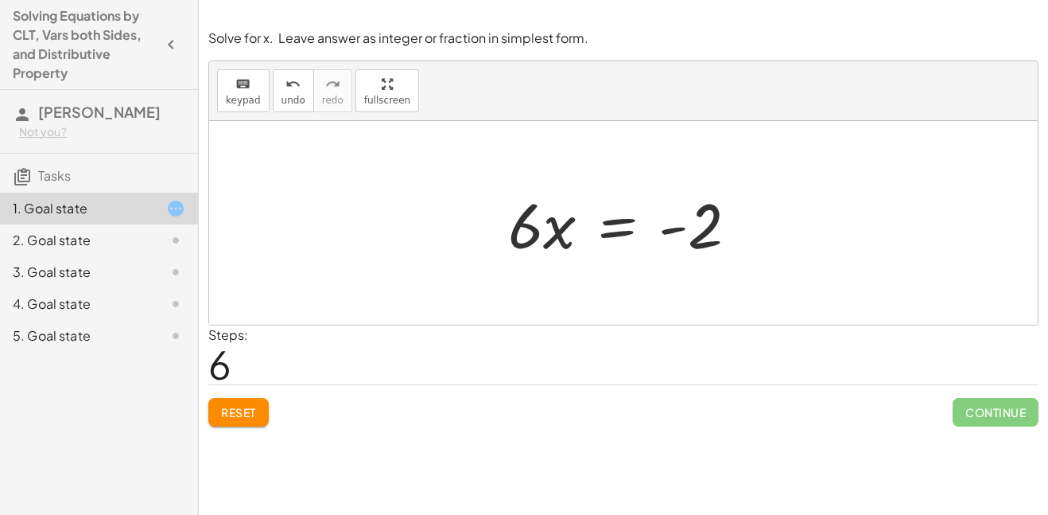
click at [543, 238] on div at bounding box center [629, 223] width 258 height 82
click at [622, 226] on div at bounding box center [629, 223] width 258 height 82
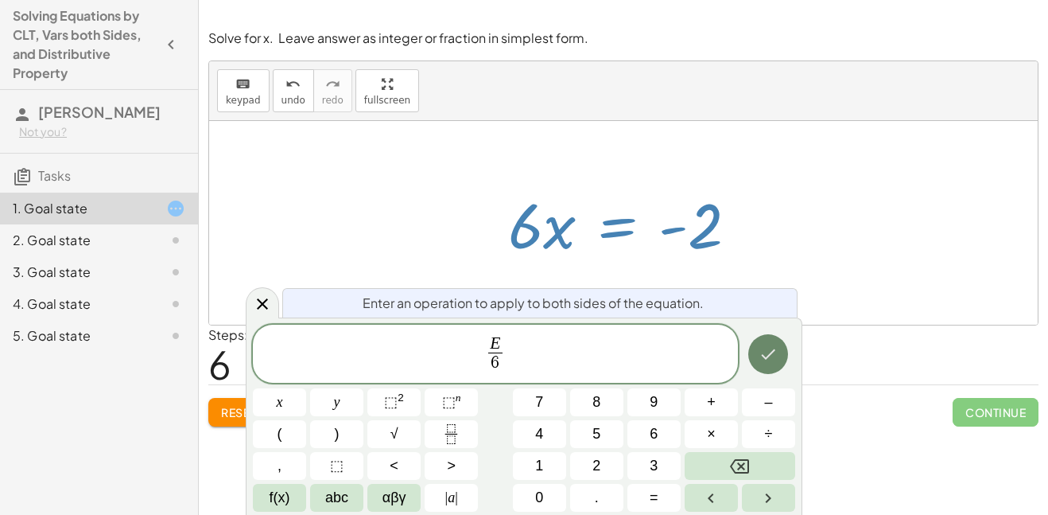
click at [771, 358] on icon "Done" at bounding box center [768, 353] width 19 height 19
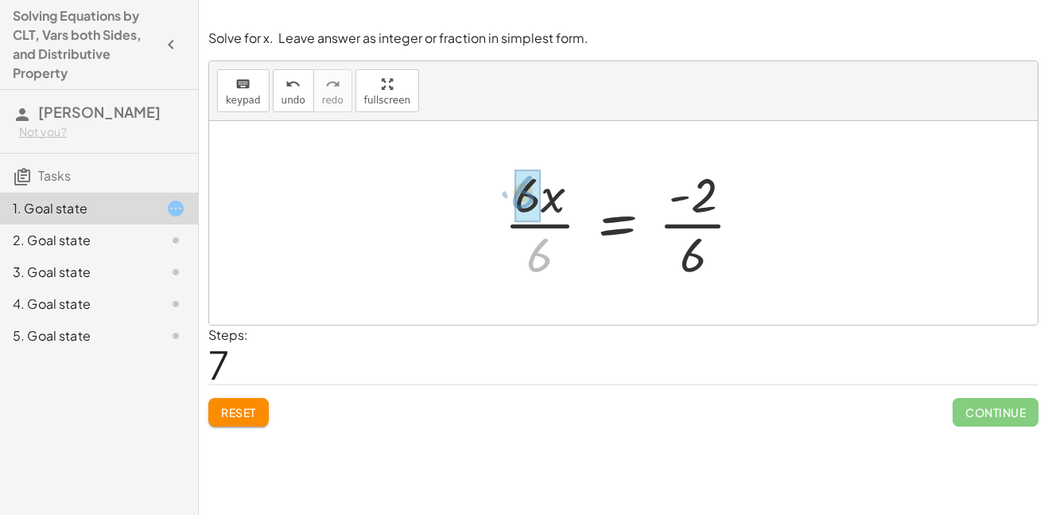
drag, startPoint x: 540, startPoint y: 245, endPoint x: 523, endPoint y: 181, distance: 65.8
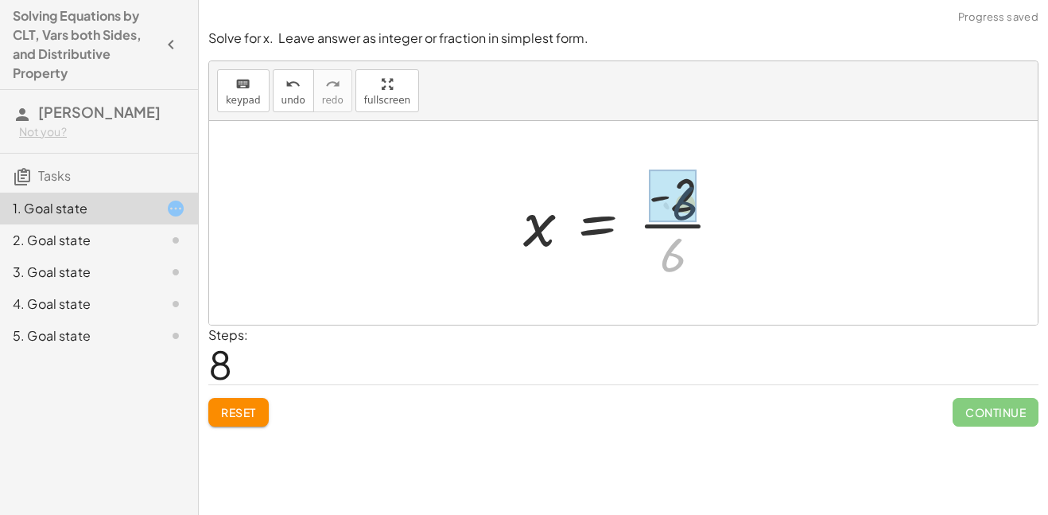
drag, startPoint x: 671, startPoint y: 262, endPoint x: 684, endPoint y: 209, distance: 54.0
drag, startPoint x: 673, startPoint y: 247, endPoint x: 674, endPoint y: 199, distance: 47.7
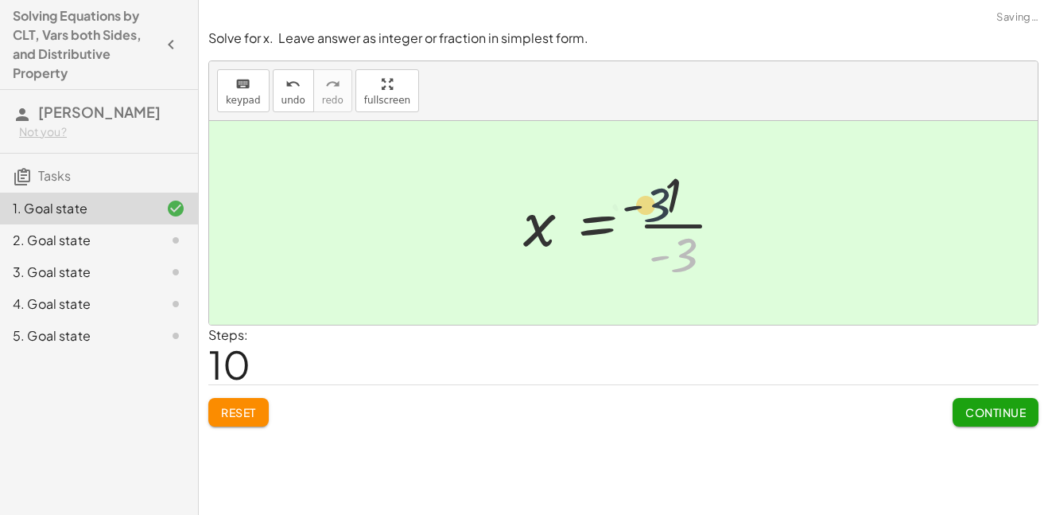
drag, startPoint x: 692, startPoint y: 251, endPoint x: 665, endPoint y: 194, distance: 63.3
click at [665, 194] on div at bounding box center [629, 222] width 229 height 122
click at [1016, 416] on span "Continue" at bounding box center [995, 412] width 60 height 14
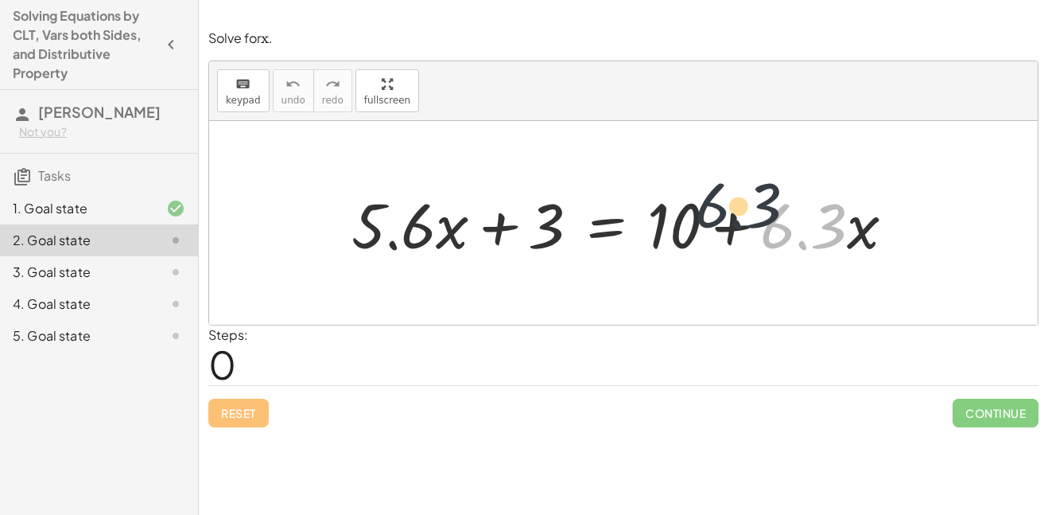
drag, startPoint x: 808, startPoint y: 243, endPoint x: 819, endPoint y: 260, distance: 20.1
click at [819, 260] on div at bounding box center [630, 223] width 572 height 82
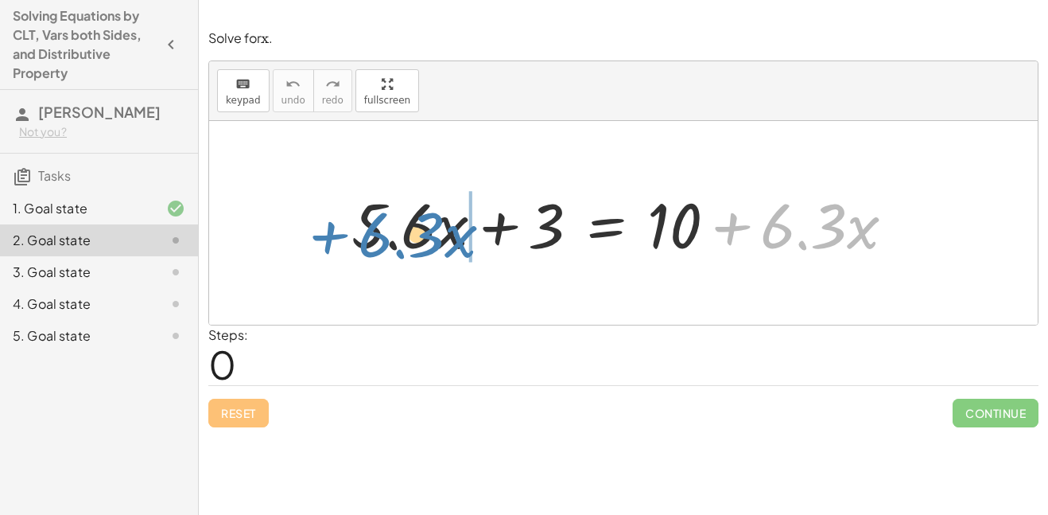
drag, startPoint x: 748, startPoint y: 262, endPoint x: 343, endPoint y: 269, distance: 405.6
click at [343, 269] on div "+ · 6.3 · x + · 5.6 · x + 3 = + 10 + · 6.3 · x" at bounding box center [623, 223] width 829 height 204
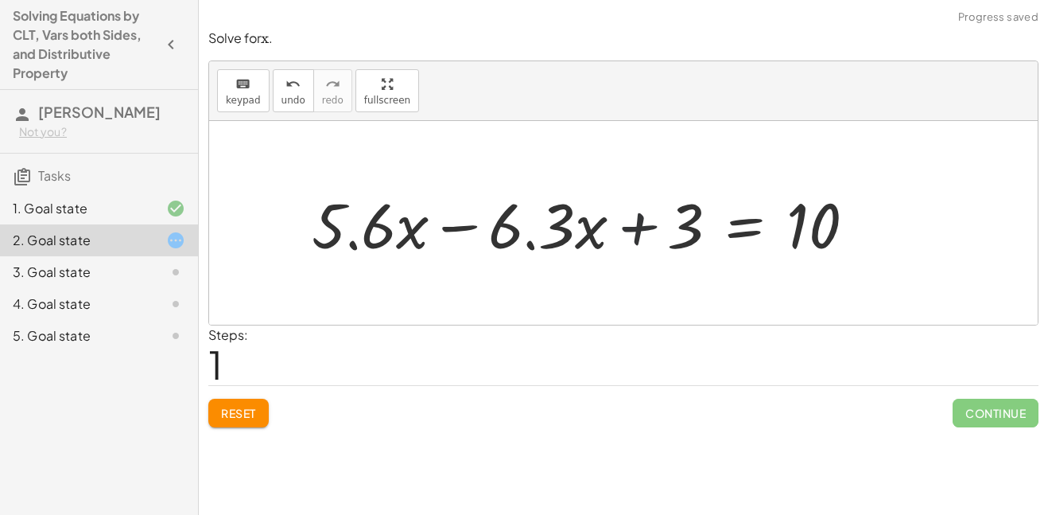
drag, startPoint x: 513, startPoint y: 260, endPoint x: 540, endPoint y: 263, distance: 27.2
click at [540, 263] on div at bounding box center [590, 223] width 572 height 82
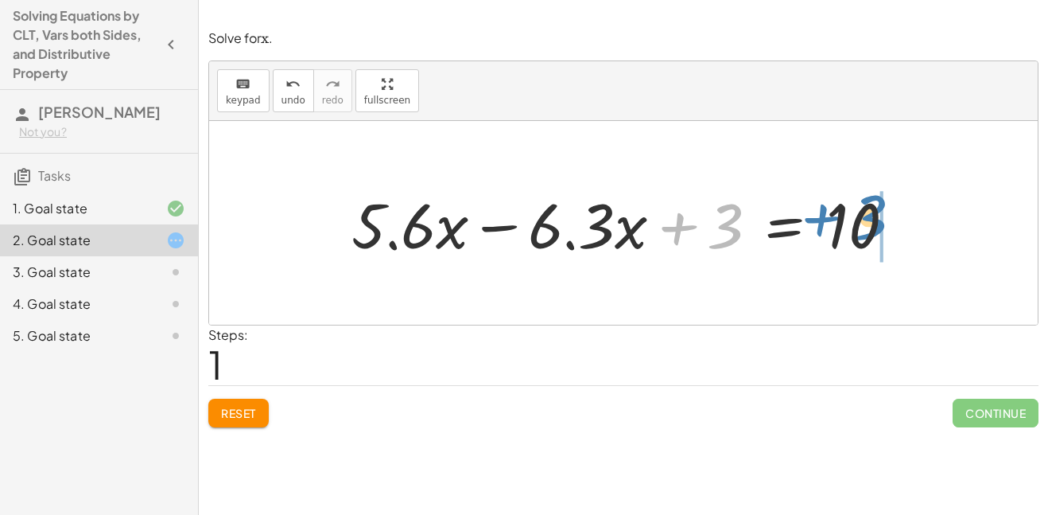
drag, startPoint x: 711, startPoint y: 262, endPoint x: 853, endPoint y: 254, distance: 142.6
click at [853, 254] on div at bounding box center [630, 223] width 572 height 82
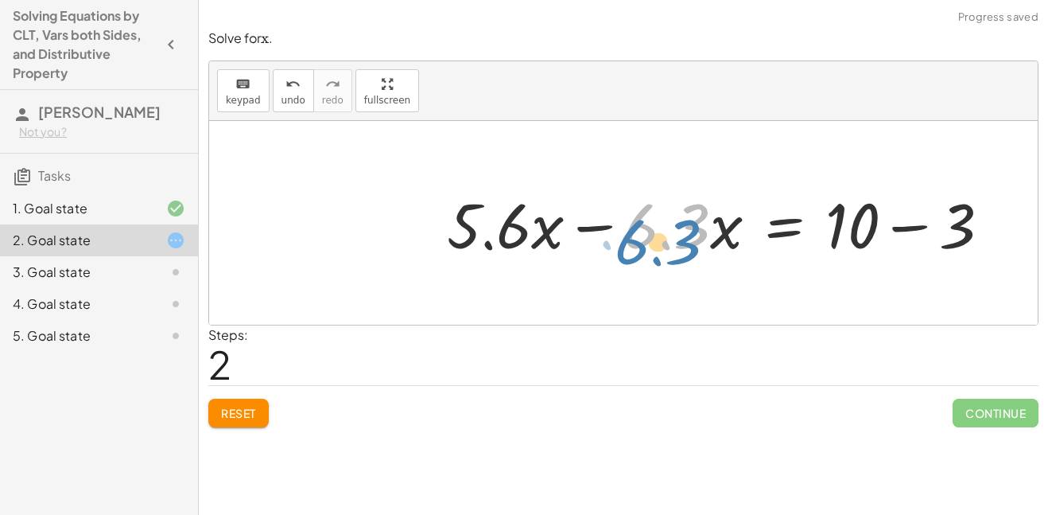
drag, startPoint x: 689, startPoint y: 257, endPoint x: 683, endPoint y: 274, distance: 17.6
click at [683, 274] on div "+ · 5.6 · x + 3 = + 10 + · 6.3 · x + · 5.6 · x − · 6.3 · x + 3 = 10 · 6.3 + · 5…" at bounding box center [623, 223] width 829 height 204
drag, startPoint x: 592, startPoint y: 266, endPoint x: 503, endPoint y: 274, distance: 89.4
click at [503, 274] on div "+ · 5.6 · x + 3 = + 10 + · 6.3 · x + · 5.6 · x − · 6.3 · x + 3 = 10 + · 5.6 · x…" at bounding box center [623, 223] width 829 height 204
drag, startPoint x: 491, startPoint y: 270, endPoint x: 572, endPoint y: 271, distance: 81.1
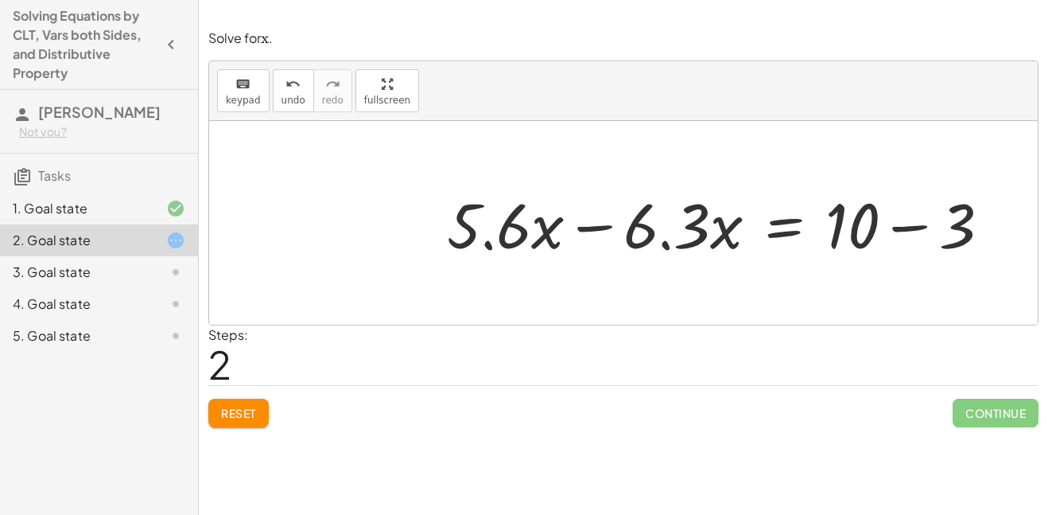
click at [572, 271] on div at bounding box center [623, 223] width 829 height 204
drag, startPoint x: 499, startPoint y: 227, endPoint x: 535, endPoint y: 225, distance: 35.8
click at [535, 225] on div at bounding box center [725, 223] width 572 height 82
drag, startPoint x: 522, startPoint y: 259, endPoint x: 512, endPoint y: 237, distance: 24.2
click at [512, 237] on div at bounding box center [725, 223] width 572 height 82
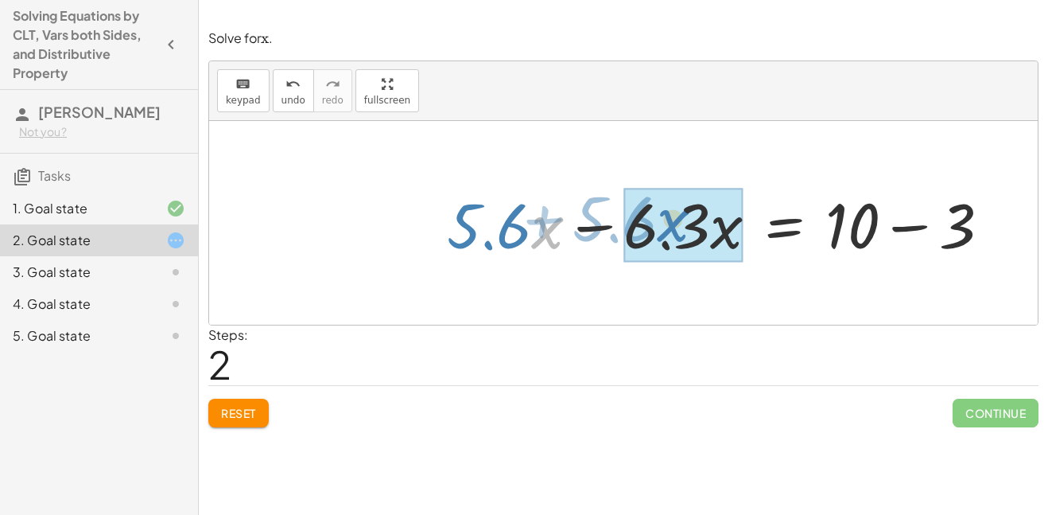
drag, startPoint x: 560, startPoint y: 228, endPoint x: 686, endPoint y: 221, distance: 126.6
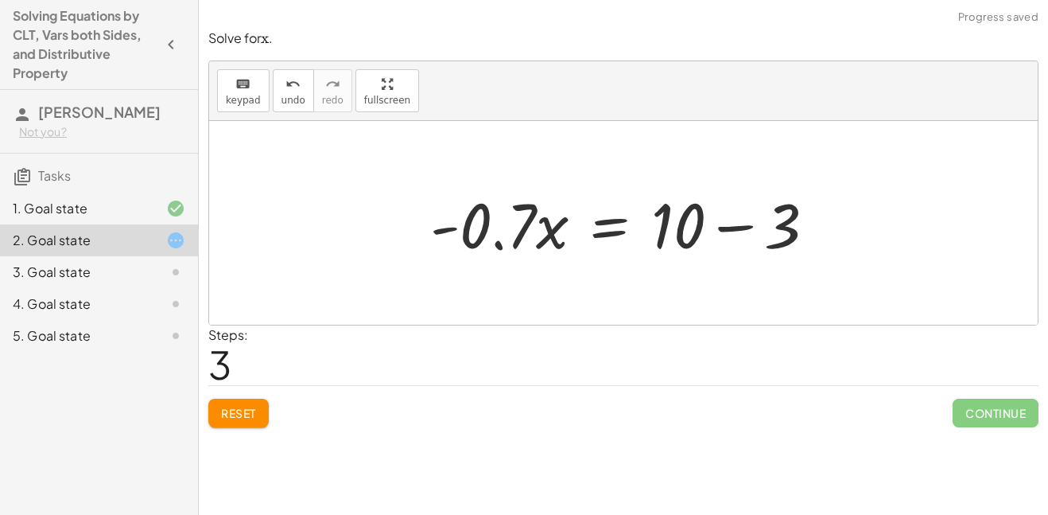
drag, startPoint x: 692, startPoint y: 269, endPoint x: 748, endPoint y: 270, distance: 55.7
click at [748, 270] on div at bounding box center [623, 223] width 829 height 204
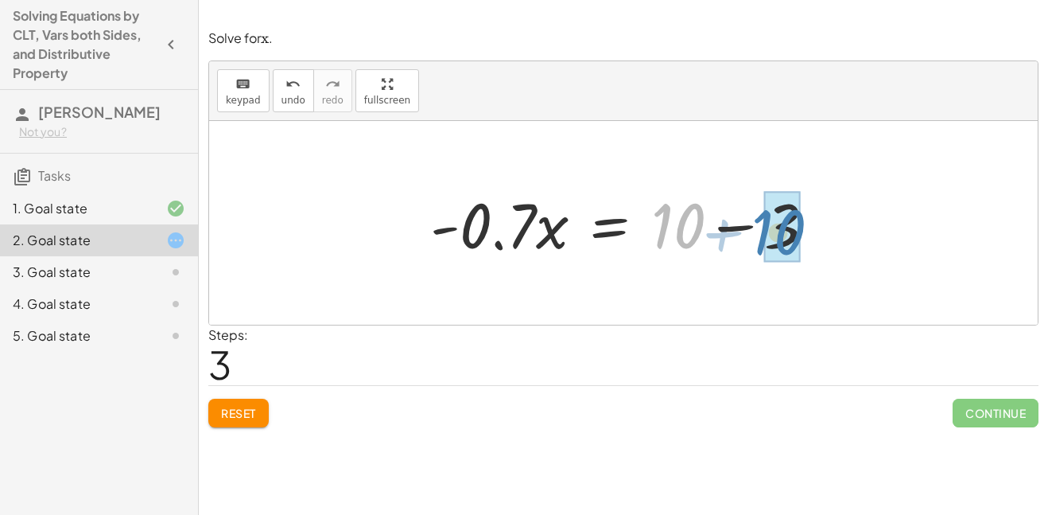
drag, startPoint x: 672, startPoint y: 245, endPoint x: 771, endPoint y: 250, distance: 99.5
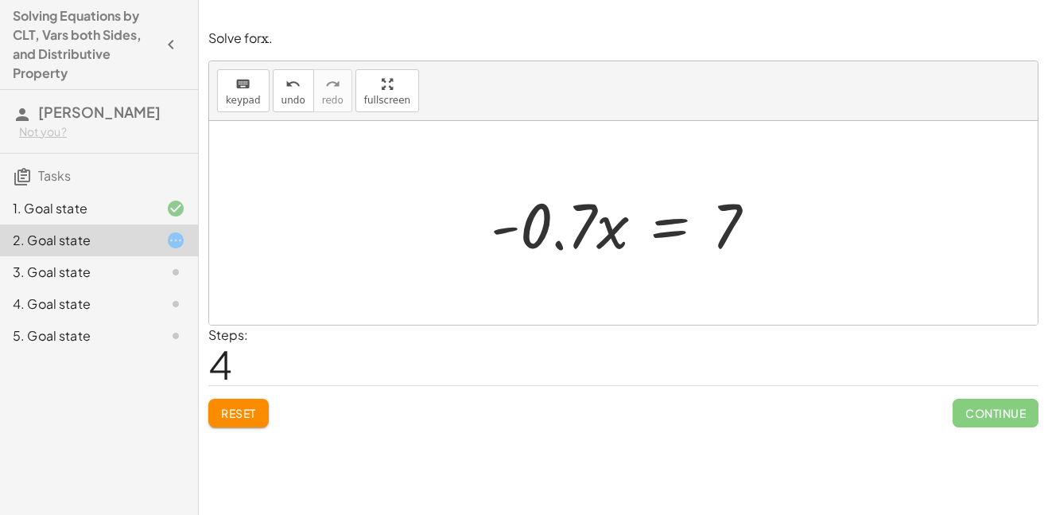
click at [677, 225] on div at bounding box center [629, 223] width 293 height 82
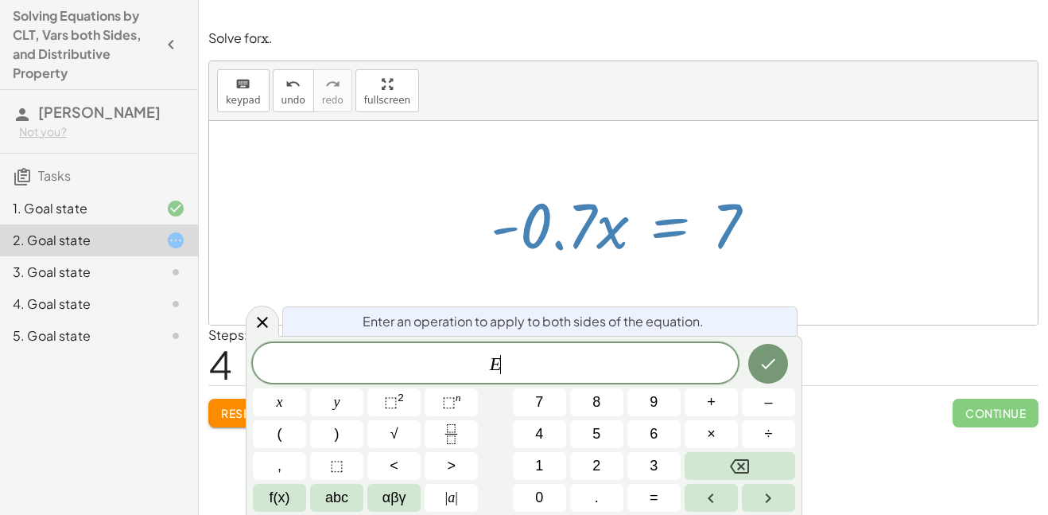
scroll to position [15, 0]
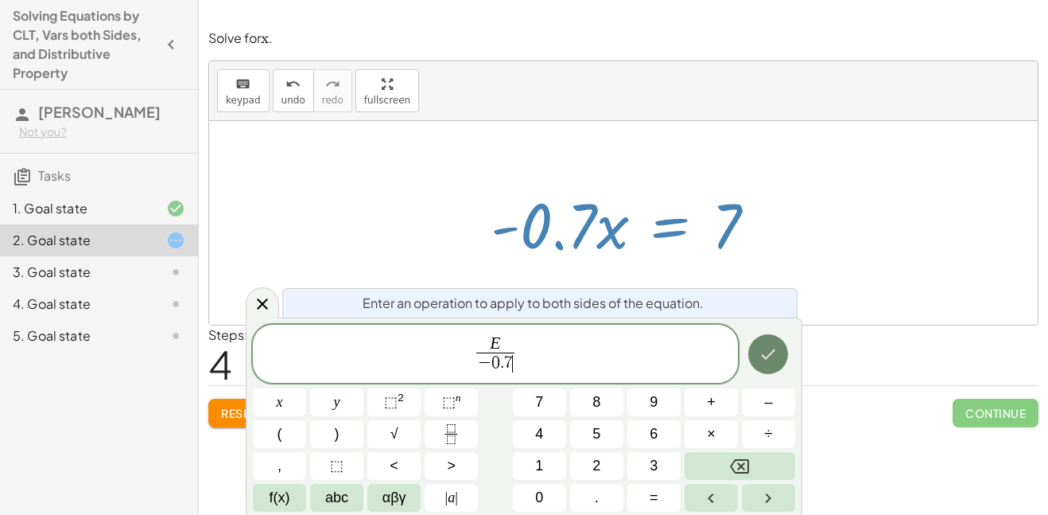
click at [774, 357] on icon "Done" at bounding box center [768, 353] width 19 height 19
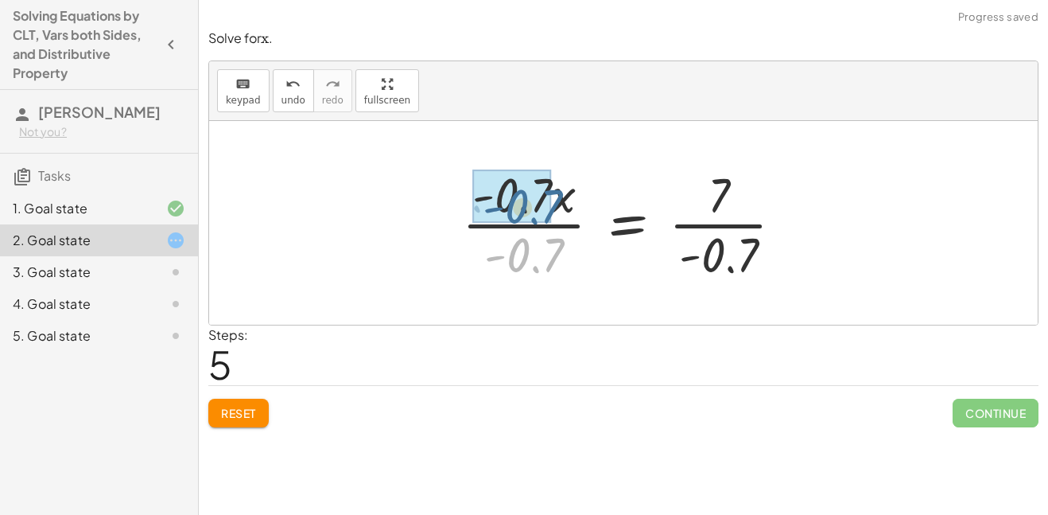
drag, startPoint x: 552, startPoint y: 246, endPoint x: 547, endPoint y: 192, distance: 53.5
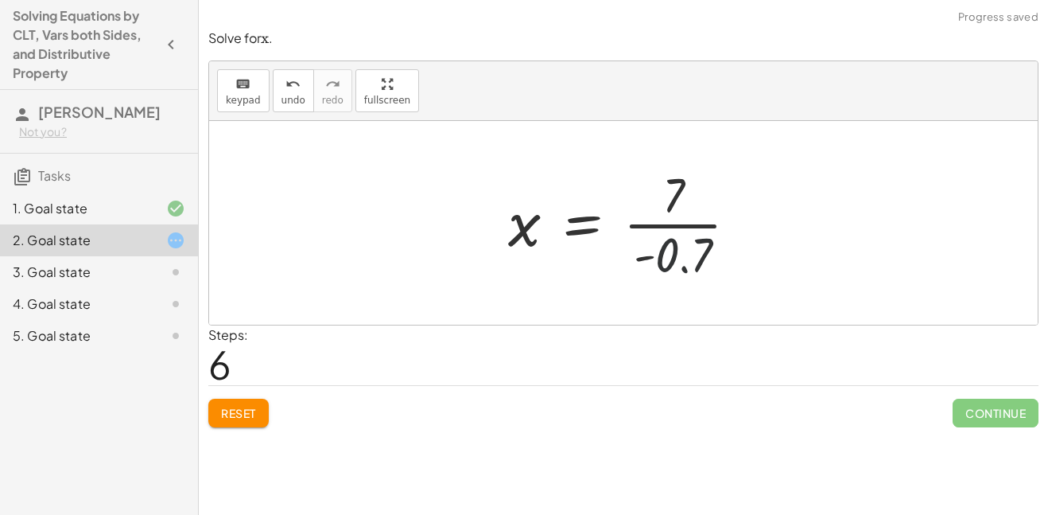
click at [745, 263] on div at bounding box center [629, 222] width 258 height 122
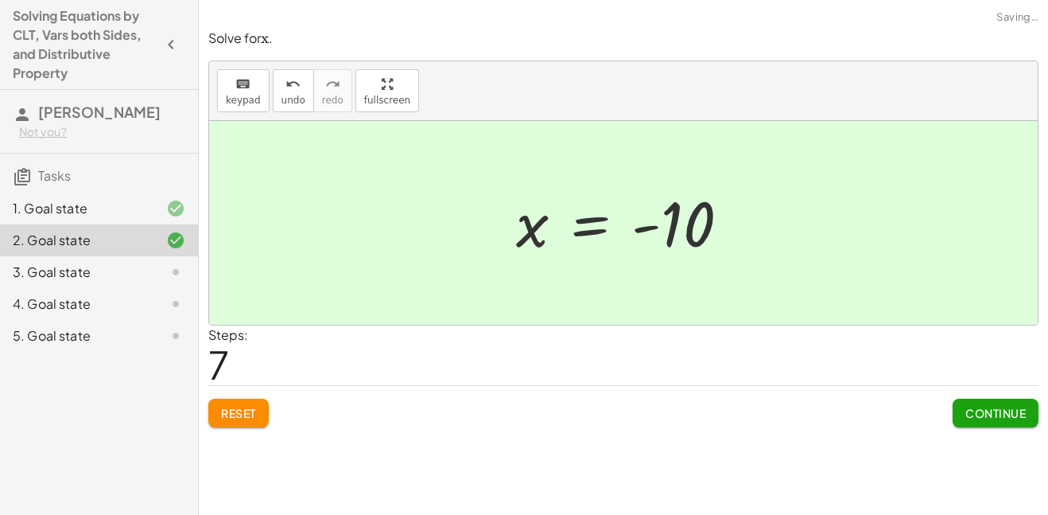
click at [975, 422] on button "Continue" at bounding box center [996, 412] width 86 height 29
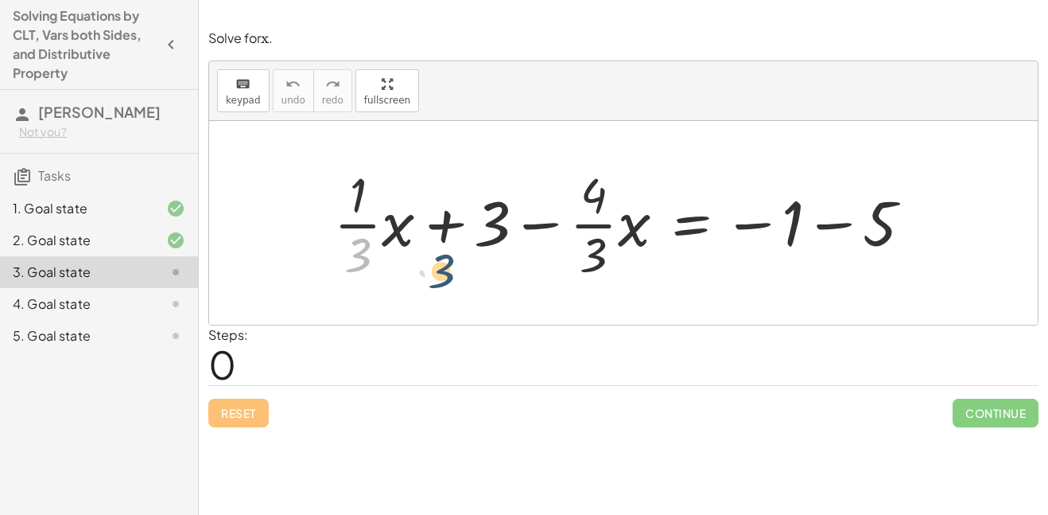
drag, startPoint x: 374, startPoint y: 258, endPoint x: 407, endPoint y: 265, distance: 34.0
click at [407, 265] on div at bounding box center [629, 222] width 607 height 122
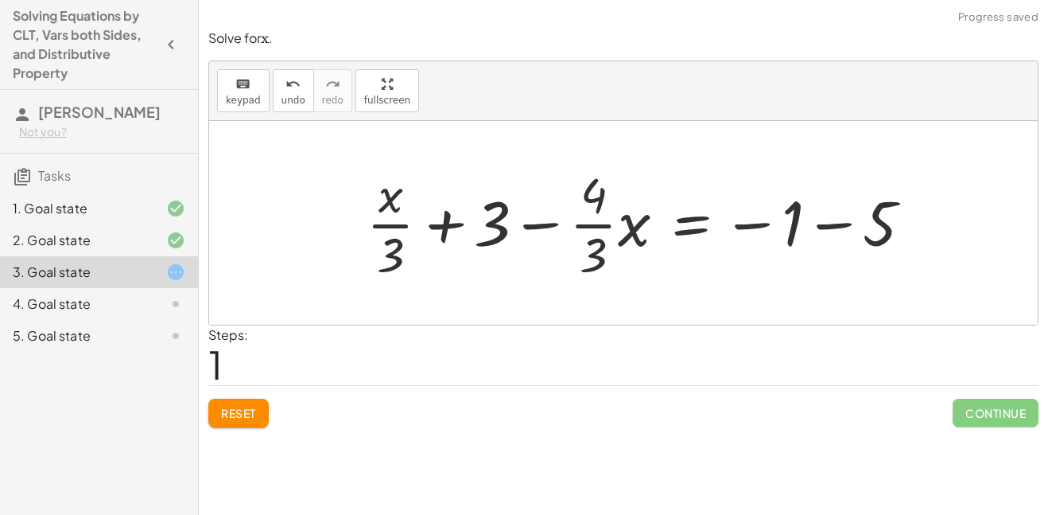
click at [228, 412] on span "Reset" at bounding box center [238, 413] width 35 height 14
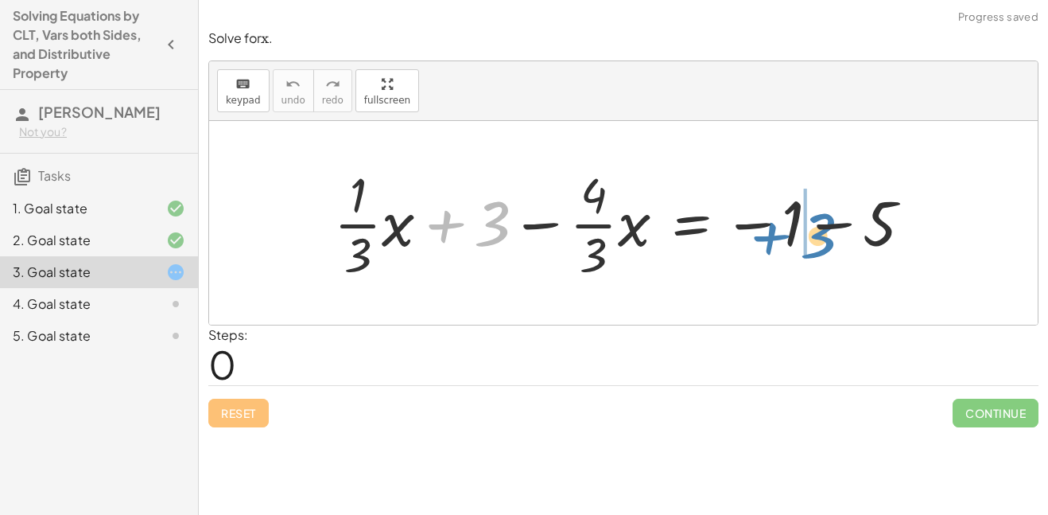
drag, startPoint x: 466, startPoint y: 262, endPoint x: 781, endPoint y: 271, distance: 315.0
click at [781, 271] on div at bounding box center [629, 222] width 607 height 122
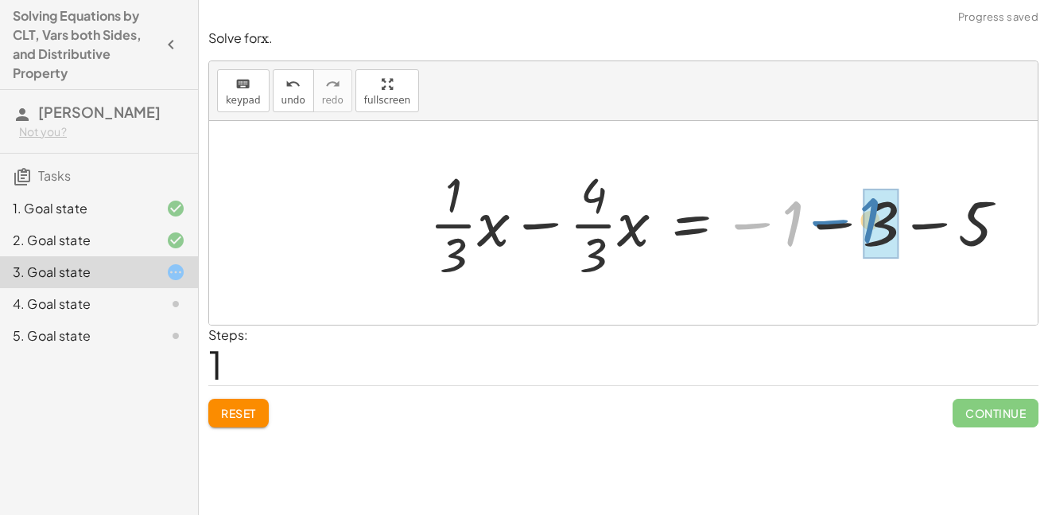
drag, startPoint x: 752, startPoint y: 276, endPoint x: 828, endPoint y: 273, distance: 76.4
click at [828, 273] on div at bounding box center [724, 222] width 607 height 122
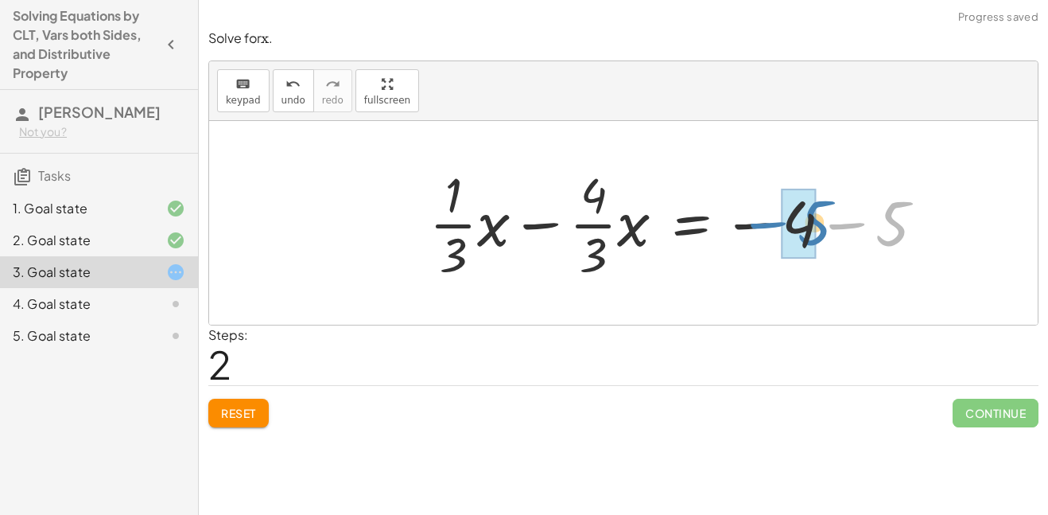
drag, startPoint x: 886, startPoint y: 260, endPoint x: 806, endPoint y: 260, distance: 79.5
click at [806, 260] on div at bounding box center [683, 222] width 524 height 122
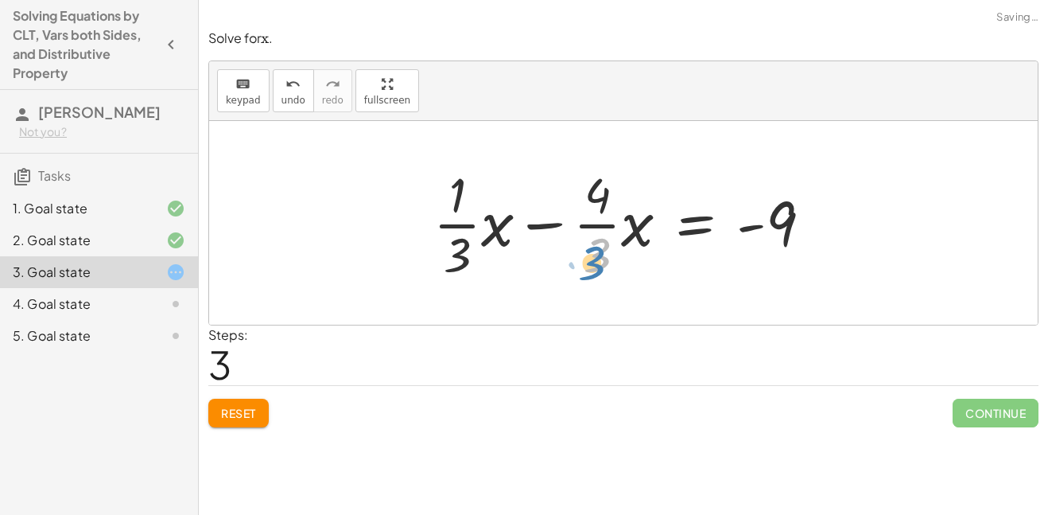
drag, startPoint x: 626, startPoint y: 270, endPoint x: 652, endPoint y: 280, distance: 27.9
click at [652, 280] on div at bounding box center [628, 222] width 407 height 122
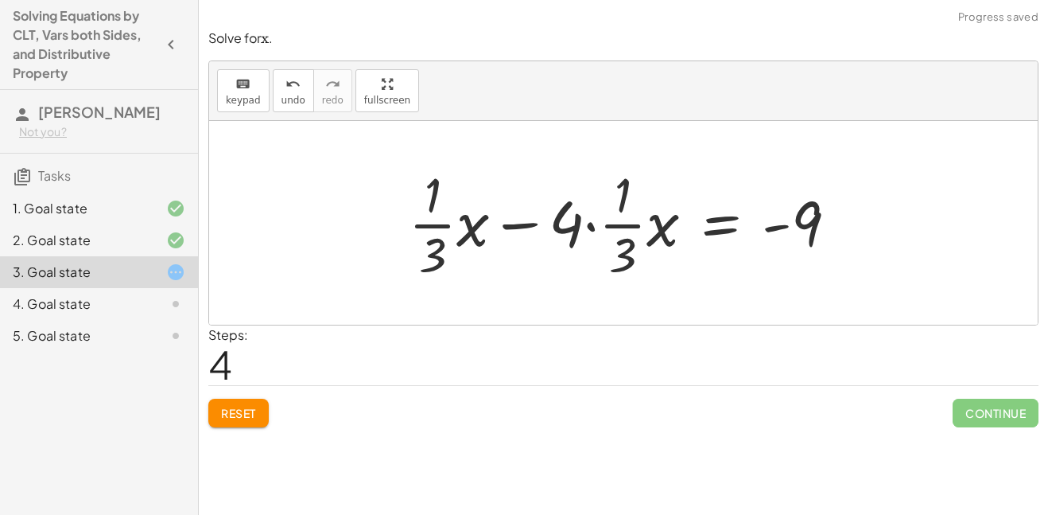
click at [242, 402] on button "Reset" at bounding box center [238, 412] width 60 height 29
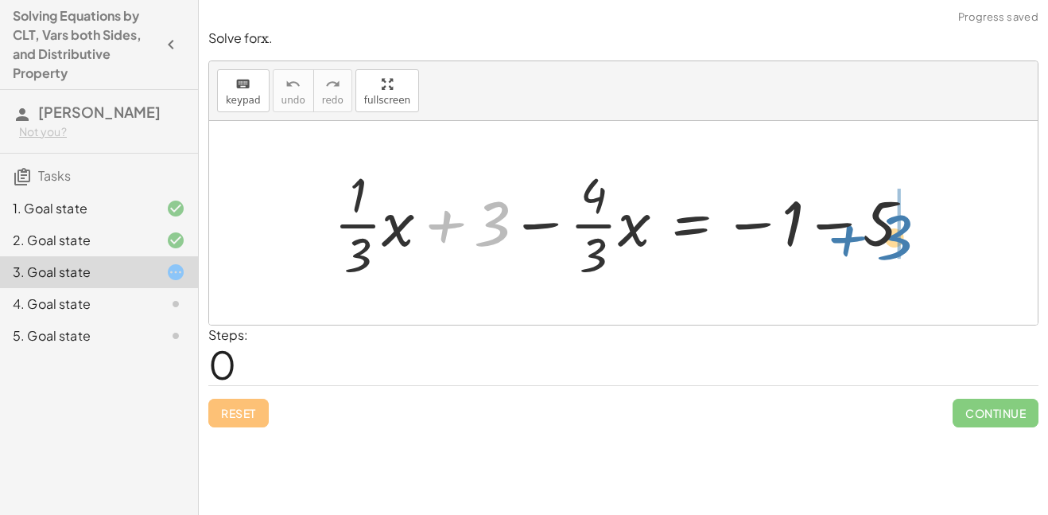
drag, startPoint x: 480, startPoint y: 249, endPoint x: 885, endPoint y: 265, distance: 405.9
click at [885, 265] on div at bounding box center [629, 222] width 607 height 122
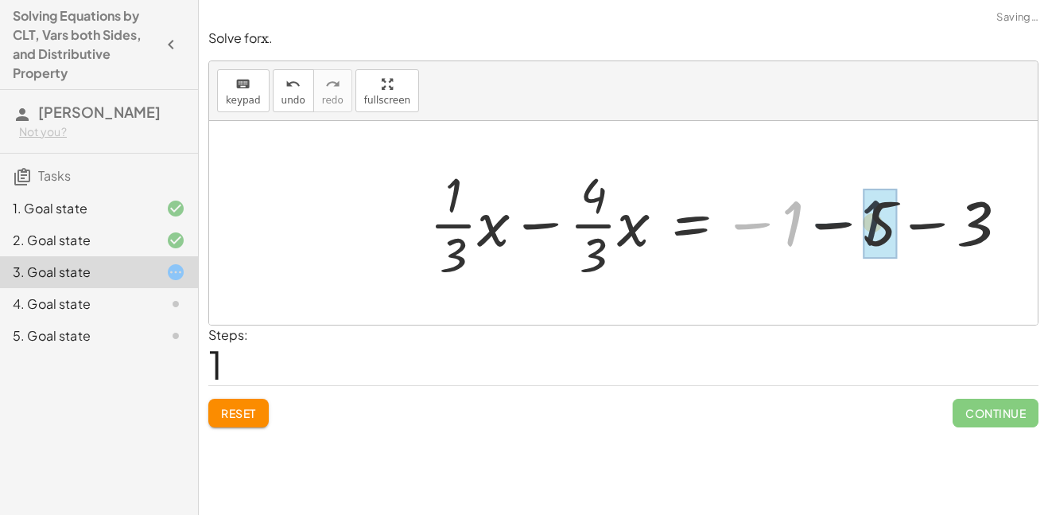
drag, startPoint x: 782, startPoint y: 257, endPoint x: 876, endPoint y: 258, distance: 93.8
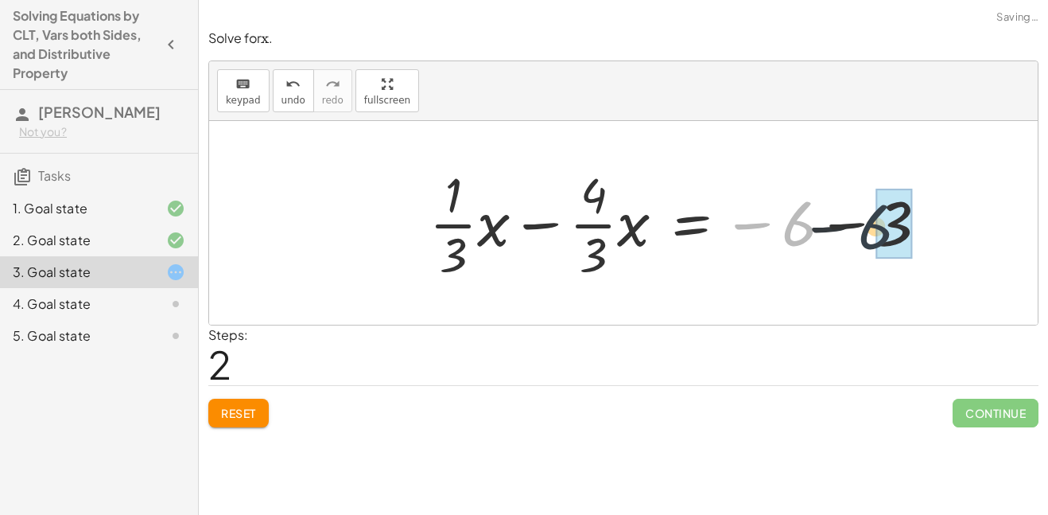
drag, startPoint x: 802, startPoint y: 255, endPoint x: 896, endPoint y: 261, distance: 94.0
click at [896, 261] on div at bounding box center [684, 222] width 526 height 122
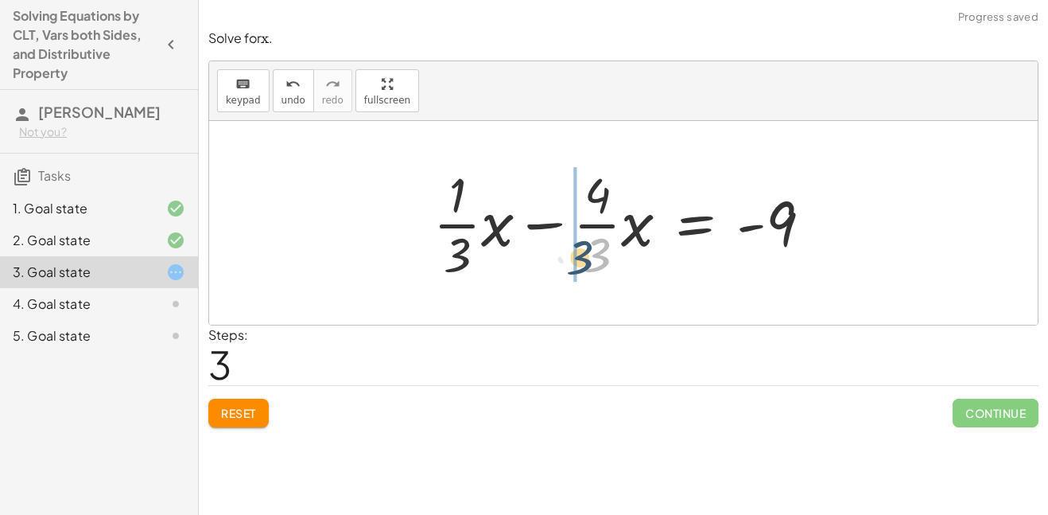
click at [626, 278] on div at bounding box center [628, 222] width 407 height 122
drag, startPoint x: 554, startPoint y: 240, endPoint x: 531, endPoint y: 243, distance: 23.2
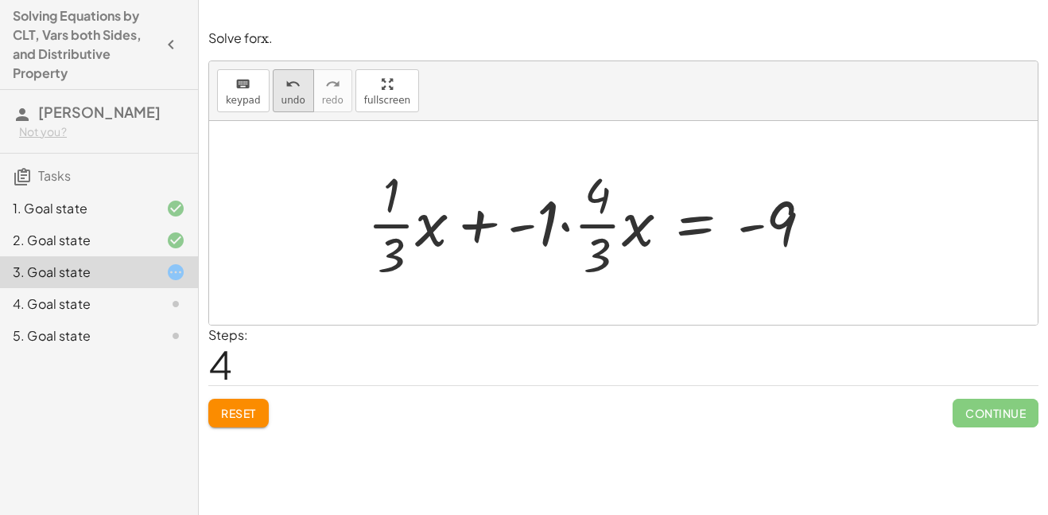
click at [287, 99] on span "undo" at bounding box center [294, 100] width 24 height 11
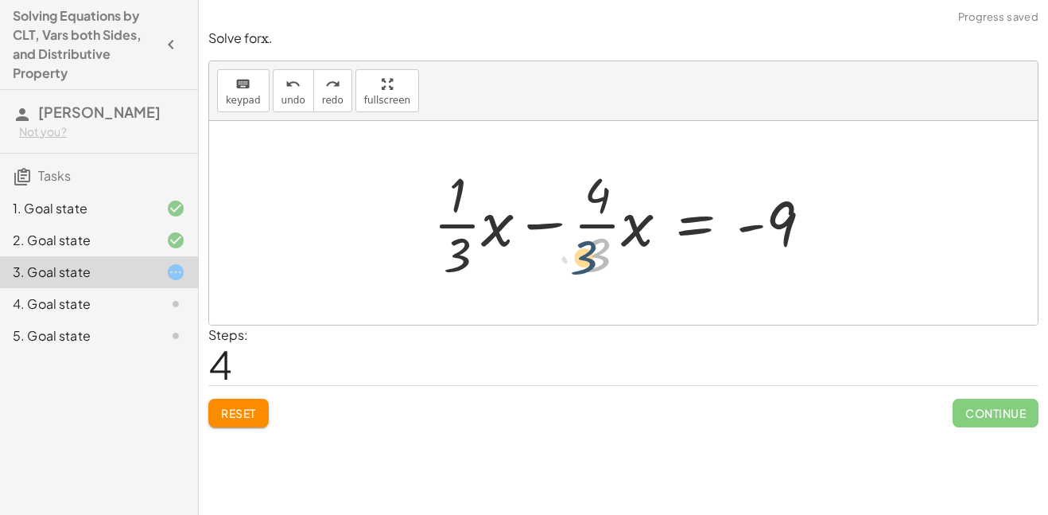
click at [631, 274] on div at bounding box center [628, 222] width 407 height 122
click at [556, 177] on div at bounding box center [628, 222] width 407 height 122
